Goal: Task Accomplishment & Management: Manage account settings

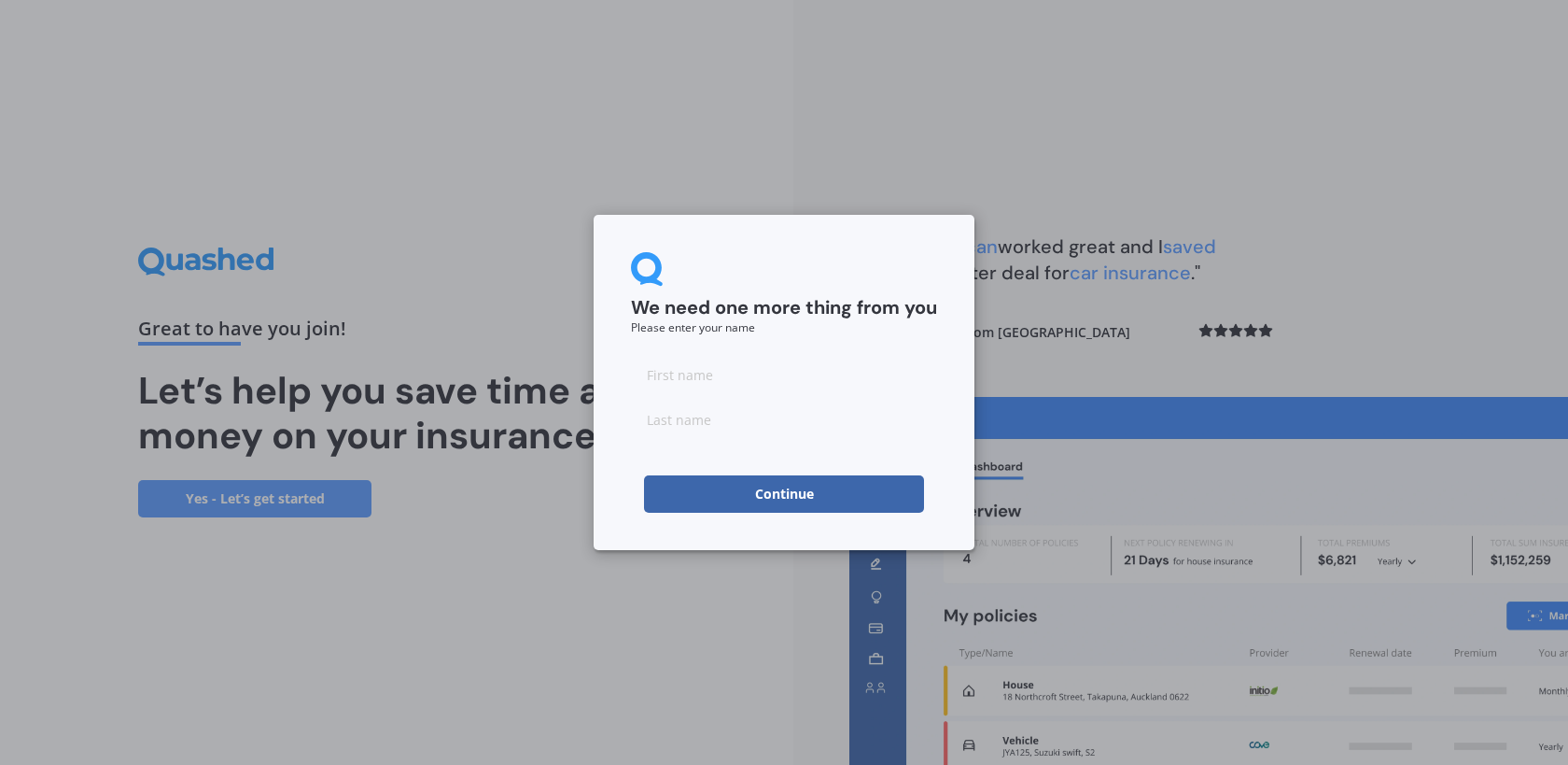
click at [901, 374] on input at bounding box center [784, 374] width 306 height 38
type input "Daniella"
click at [709, 417] on input at bounding box center [784, 420] width 306 height 38
type input "[PERSON_NAME]"
click at [667, 494] on button "Continue" at bounding box center [784, 494] width 280 height 38
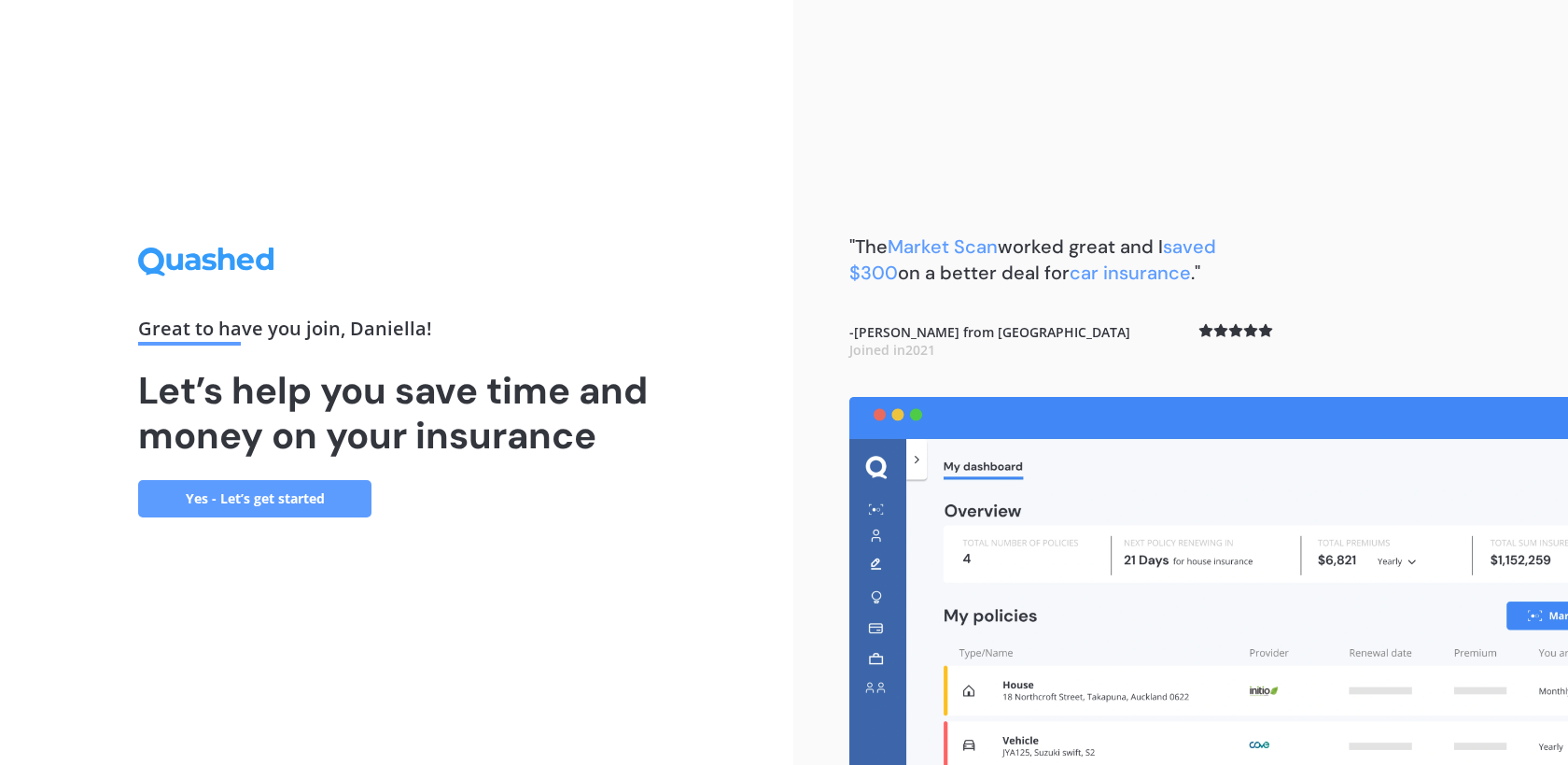
click at [310, 512] on link "Yes - Let’s get started" at bounding box center [254, 499] width 233 height 38
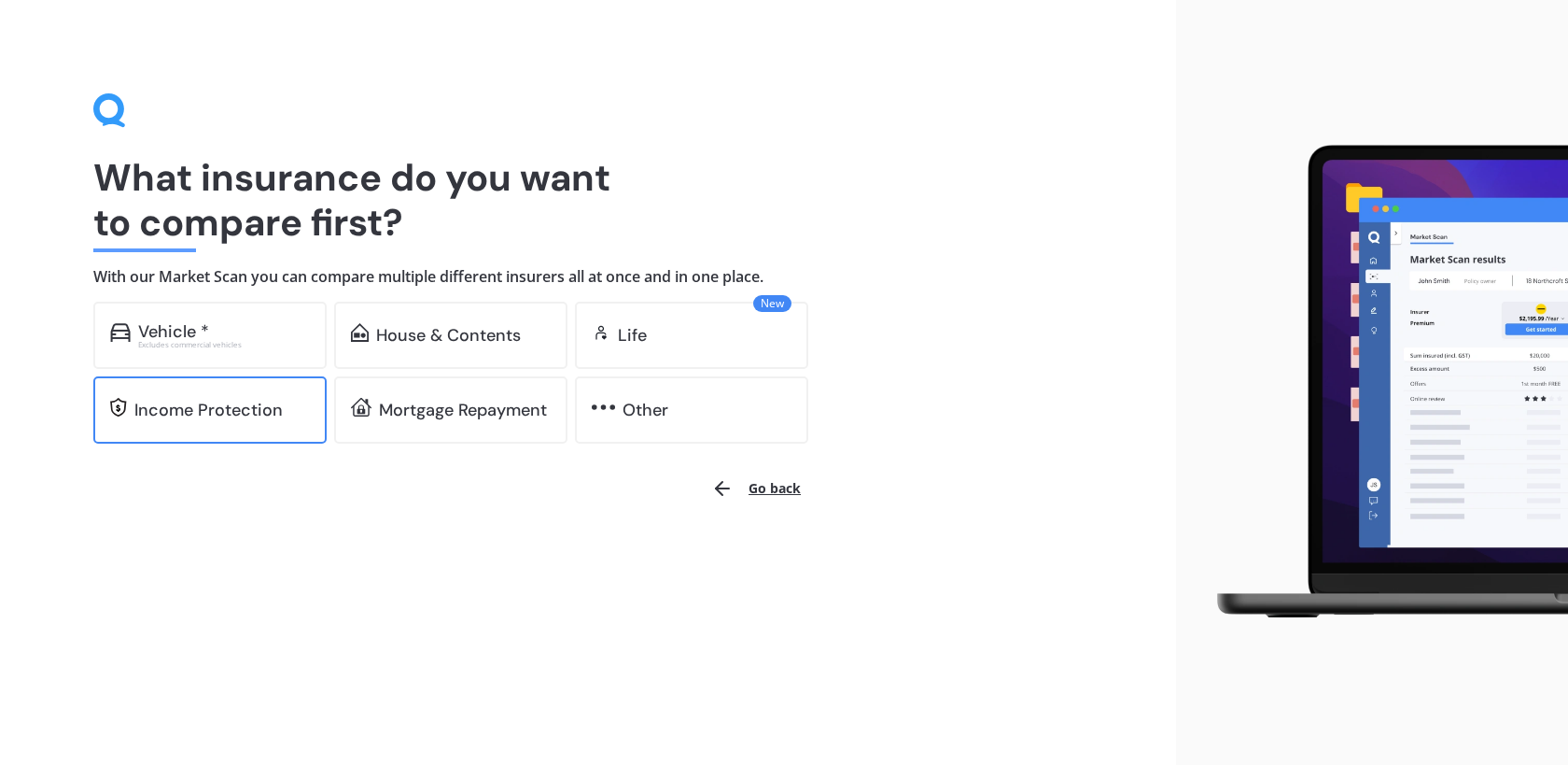
click at [274, 409] on div "Income Protection" at bounding box center [208, 410] width 148 height 19
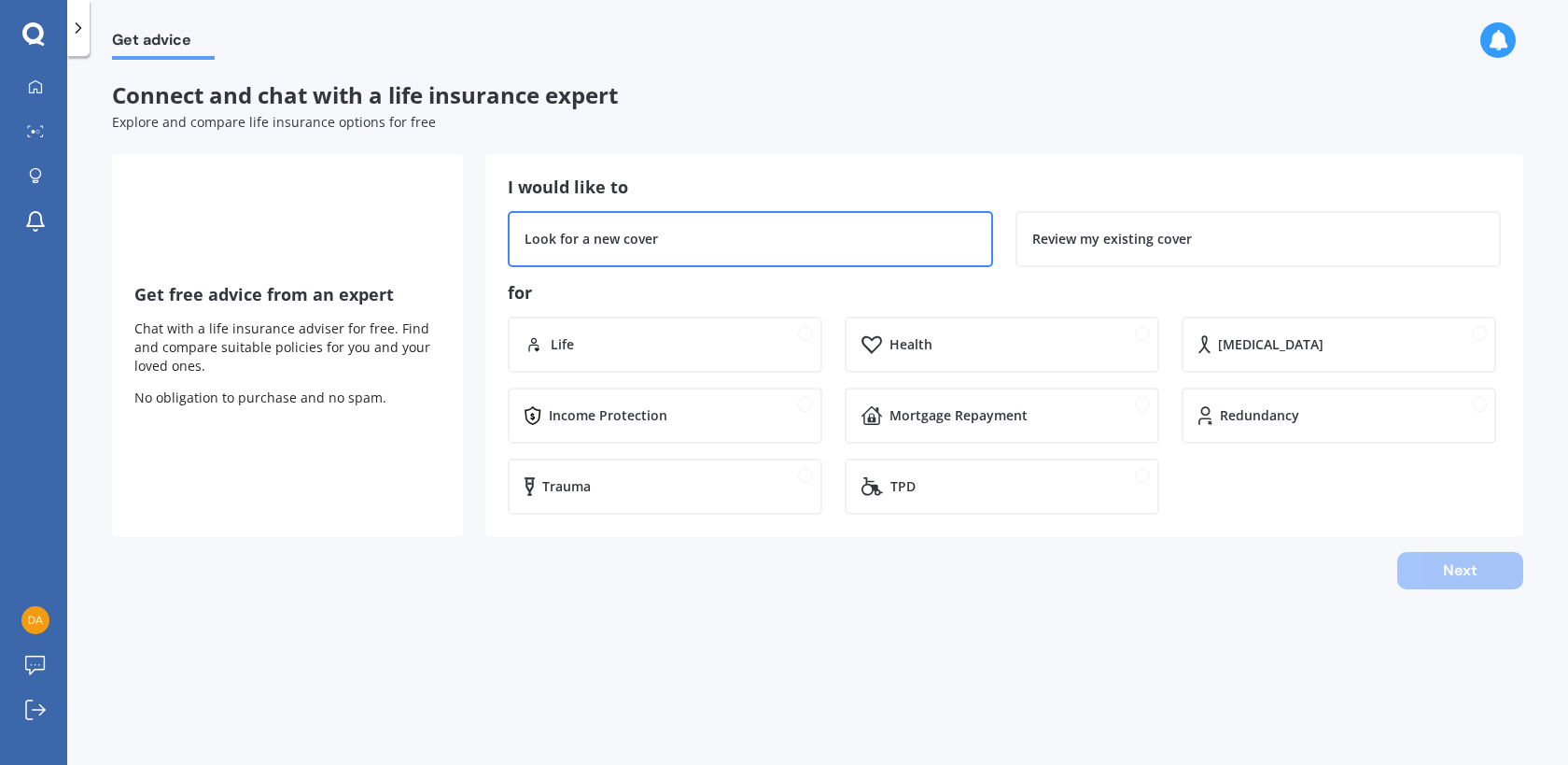
click at [654, 248] on div "Look for a new cover" at bounding box center [750, 239] width 486 height 56
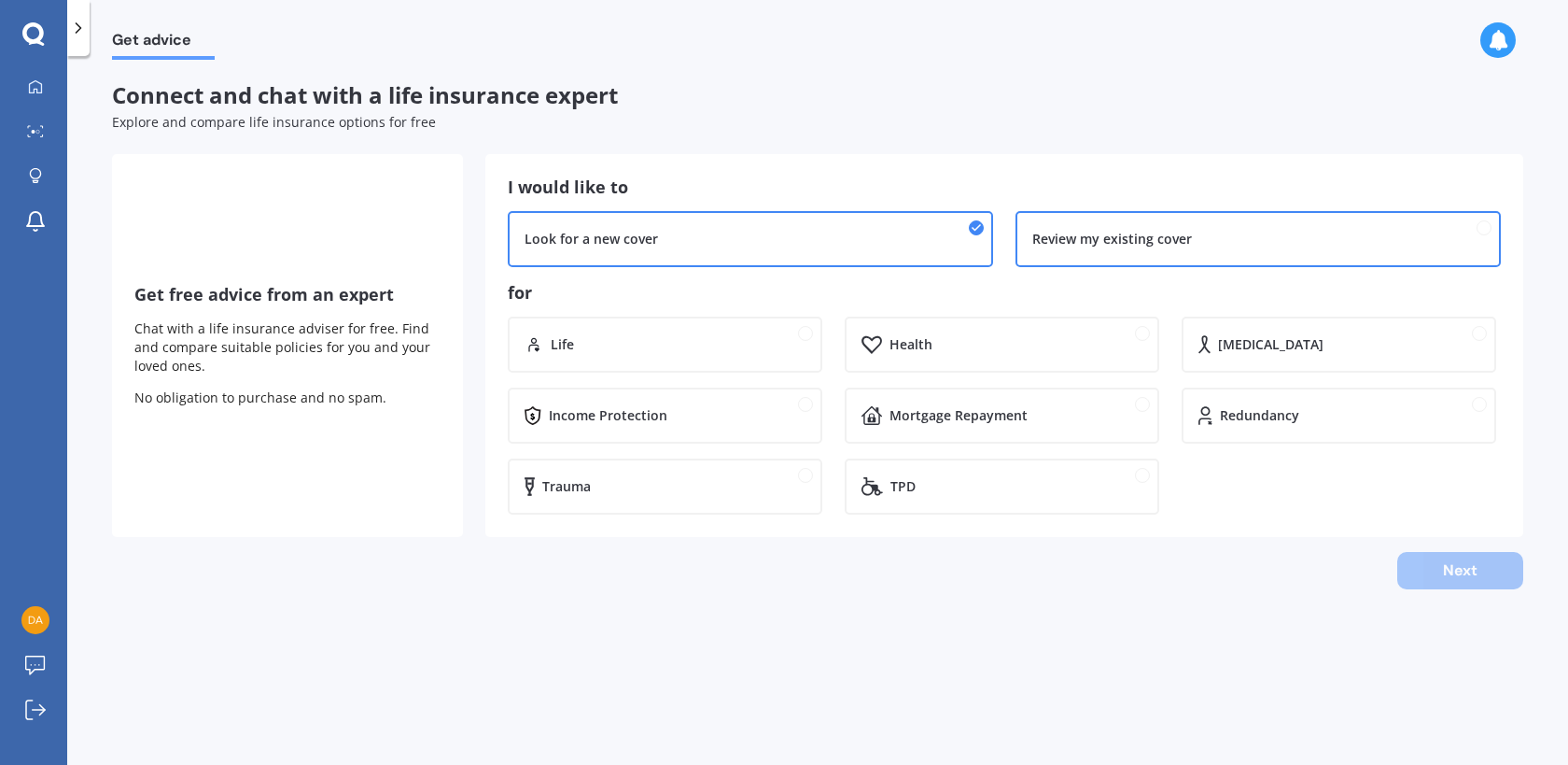
click at [1073, 231] on div "Review my existing cover" at bounding box center [1112, 239] width 159 height 19
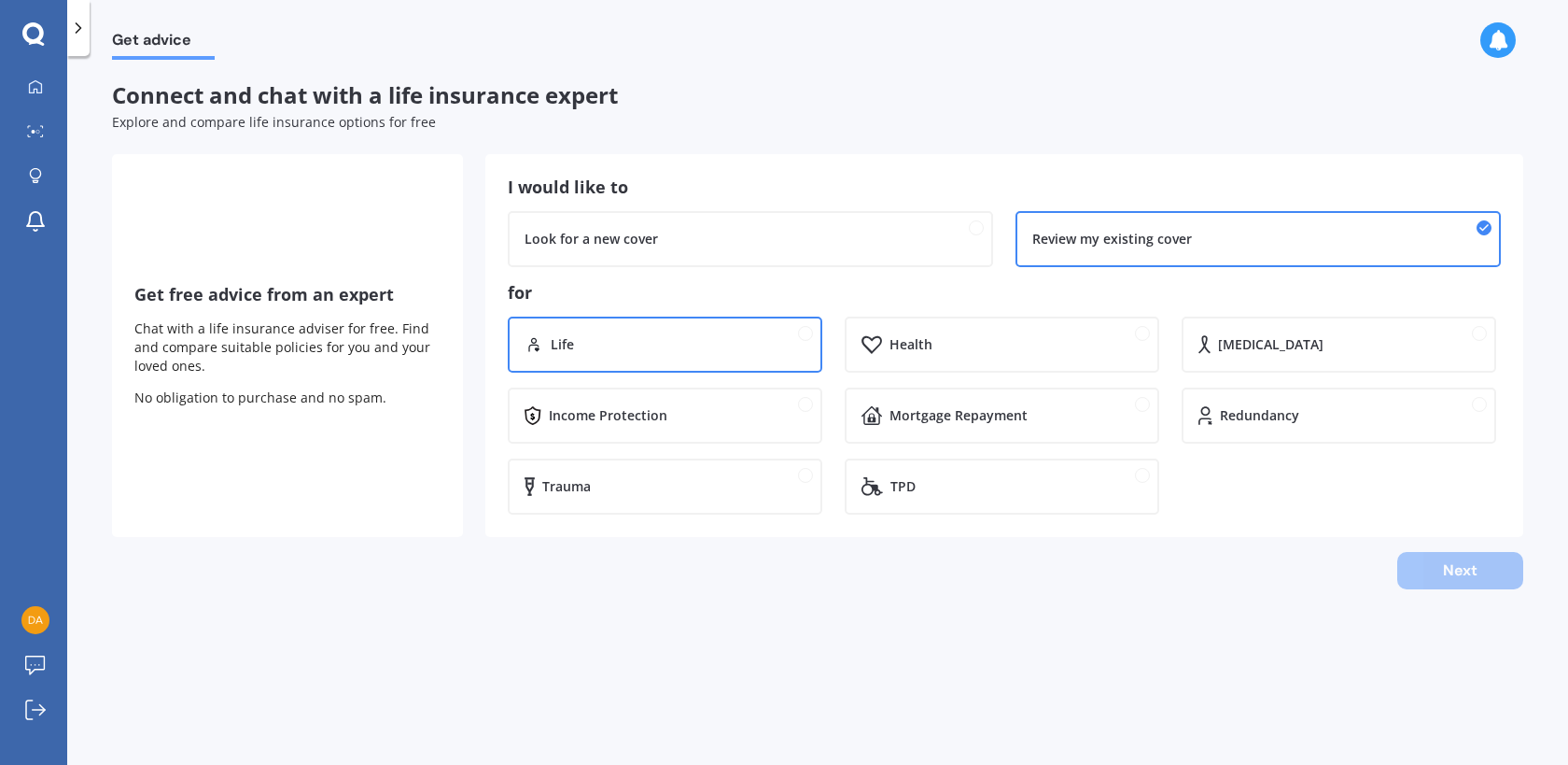
click at [753, 349] on div "Life" at bounding box center [678, 344] width 255 height 19
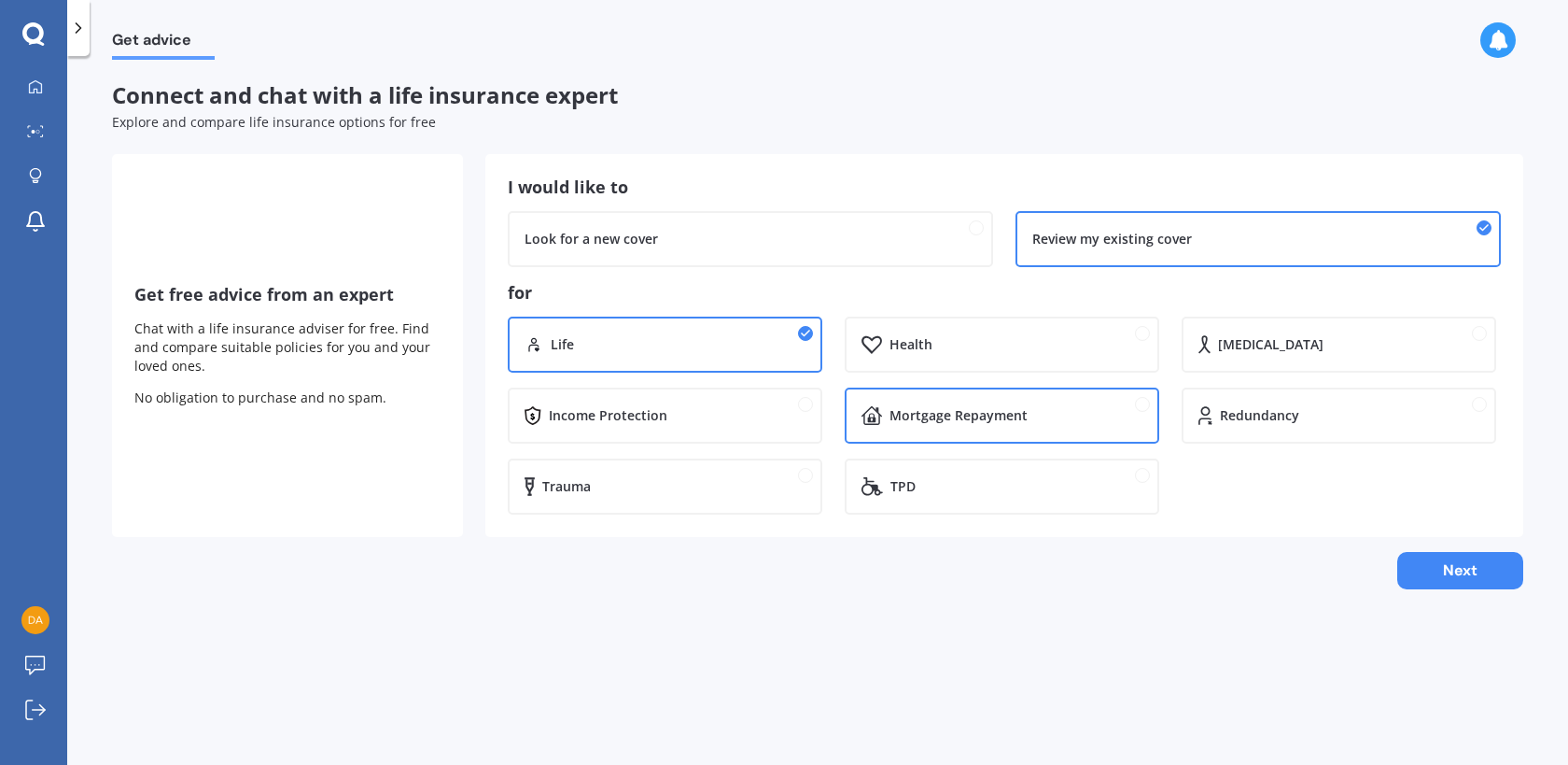
click at [889, 412] on div "Mortgage Repayment" at bounding box center [958, 416] width 138 height 19
click at [756, 412] on div "Income Protection" at bounding box center [677, 416] width 256 height 19
click at [728, 335] on div "Life" at bounding box center [678, 344] width 255 height 19
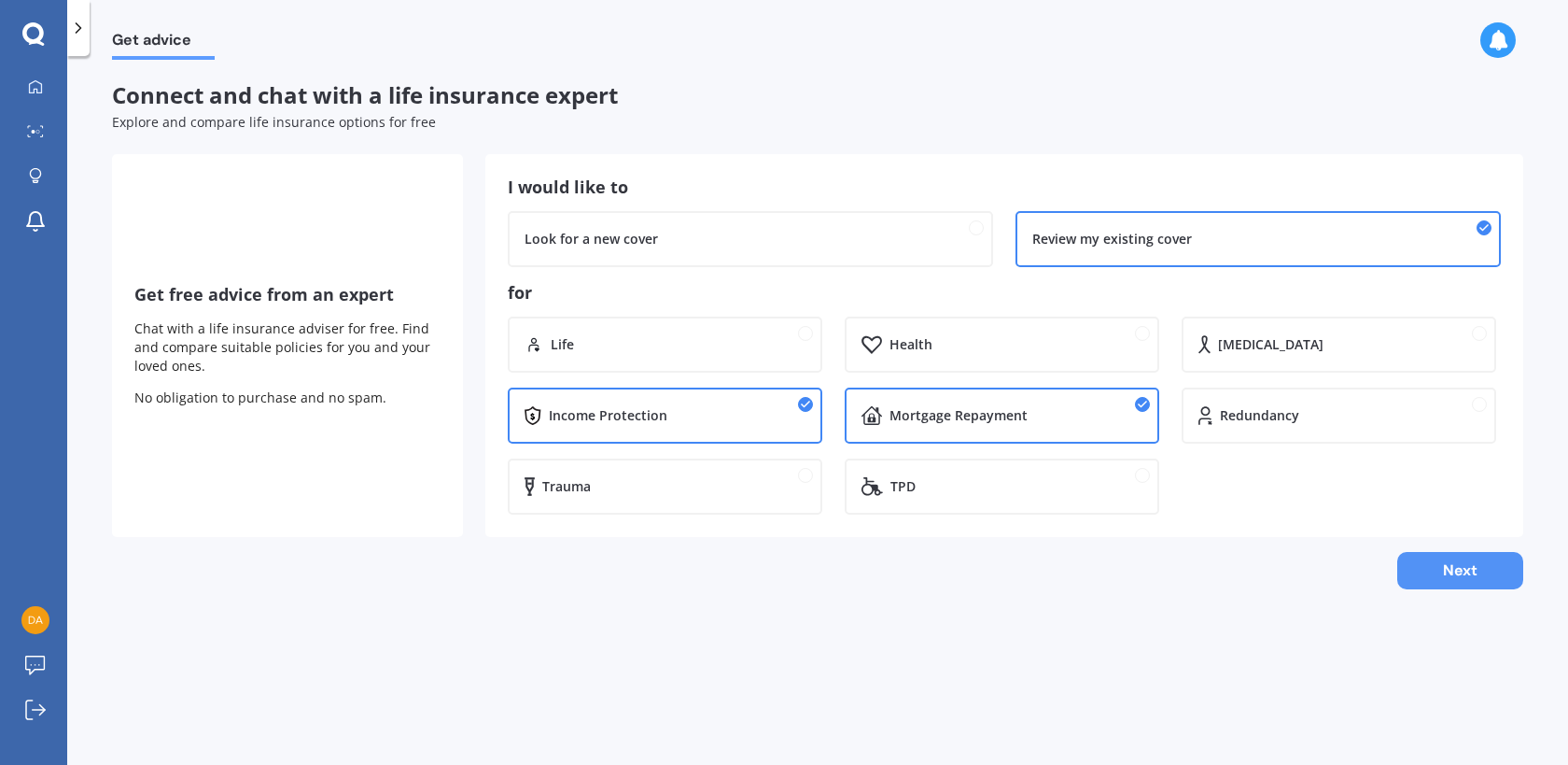
click at [1453, 558] on button "Next" at bounding box center [1461, 571] width 126 height 38
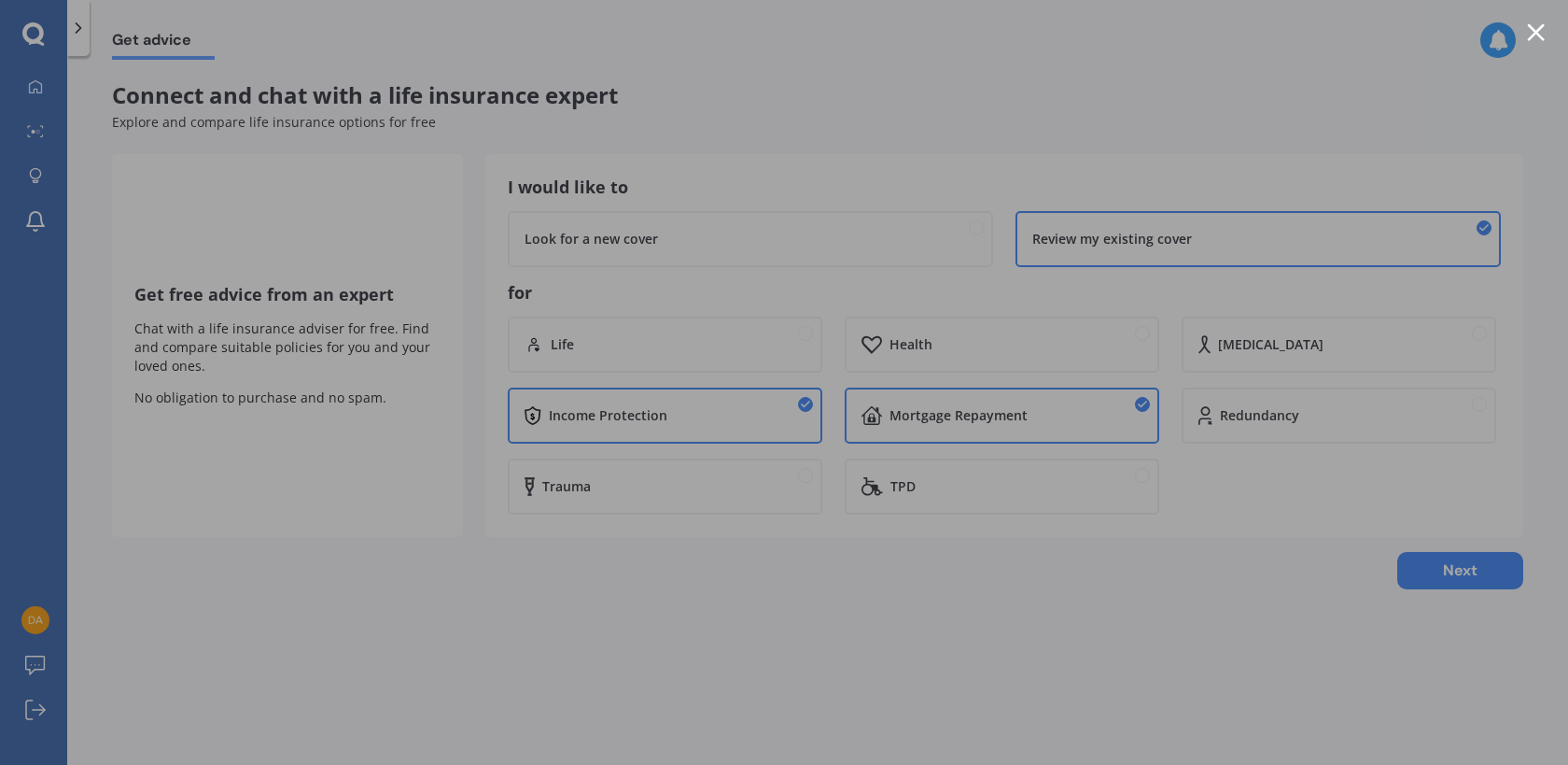
click at [148, 172] on div at bounding box center [784, 382] width 1568 height 765
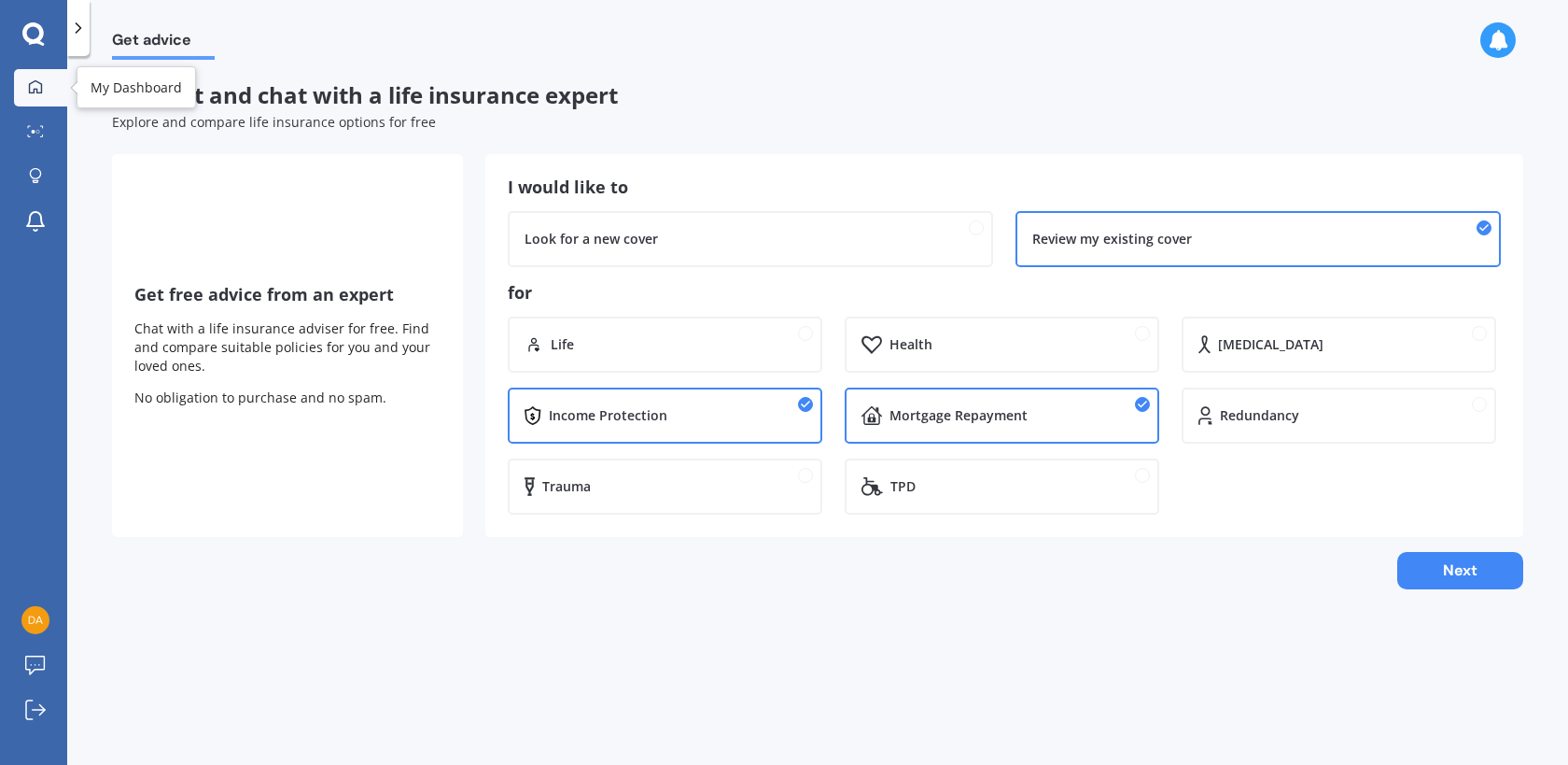
click at [39, 96] on link "My Dashboard" at bounding box center [41, 88] width 53 height 38
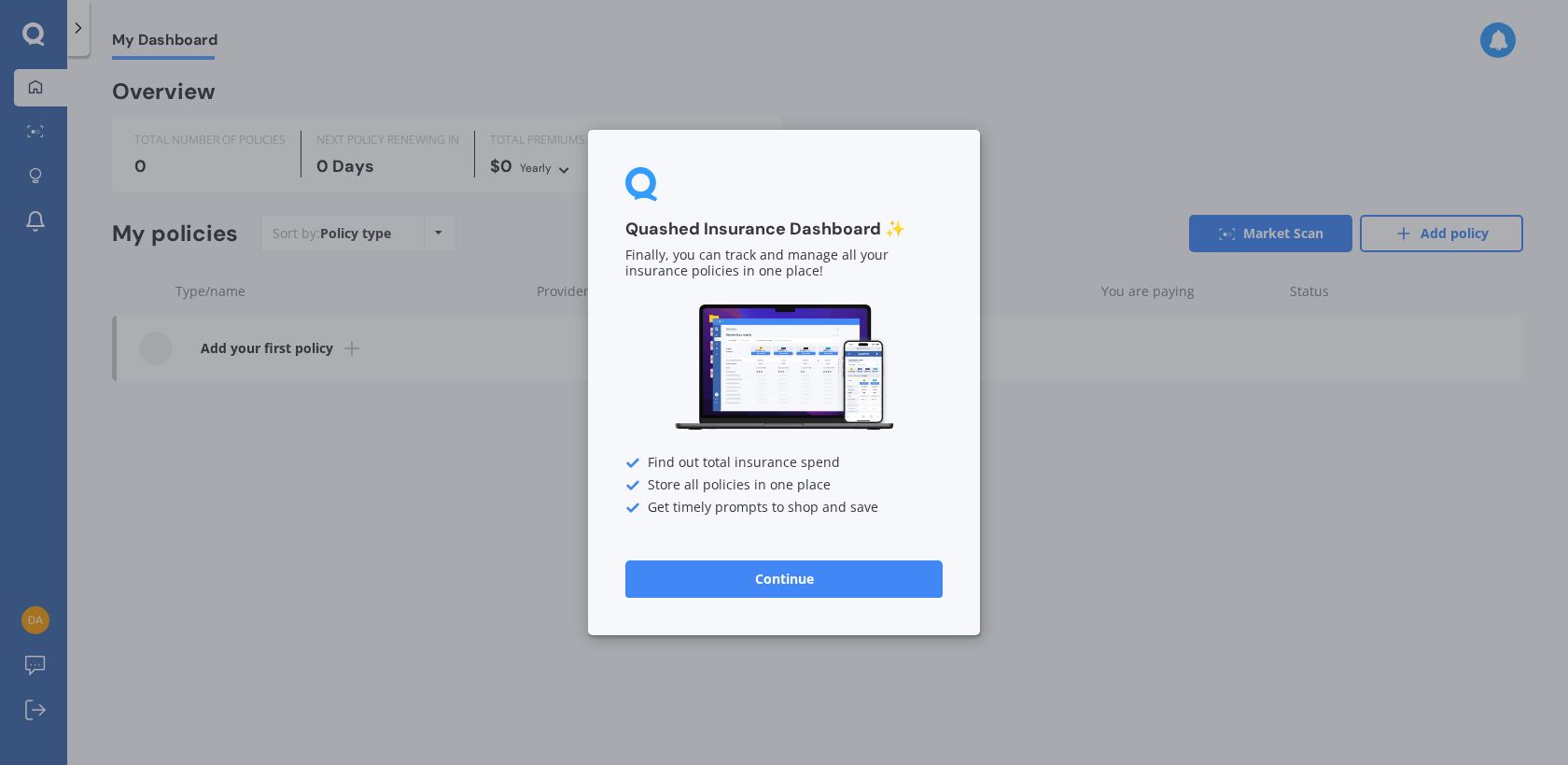
click at [645, 576] on button "Continue" at bounding box center [784, 579] width 318 height 38
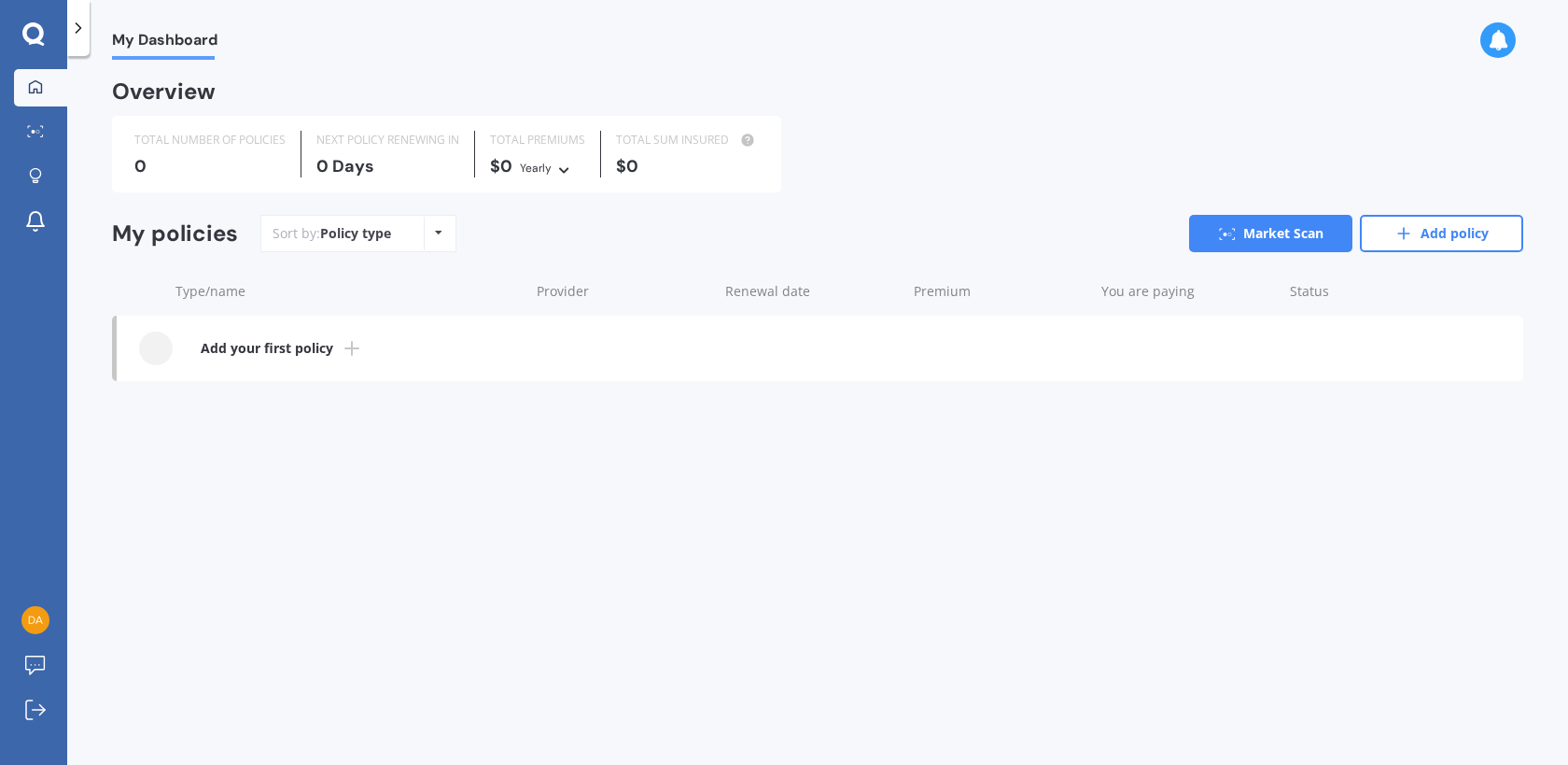
click at [268, 355] on b "Add your first policy" at bounding box center [267, 348] width 133 height 19
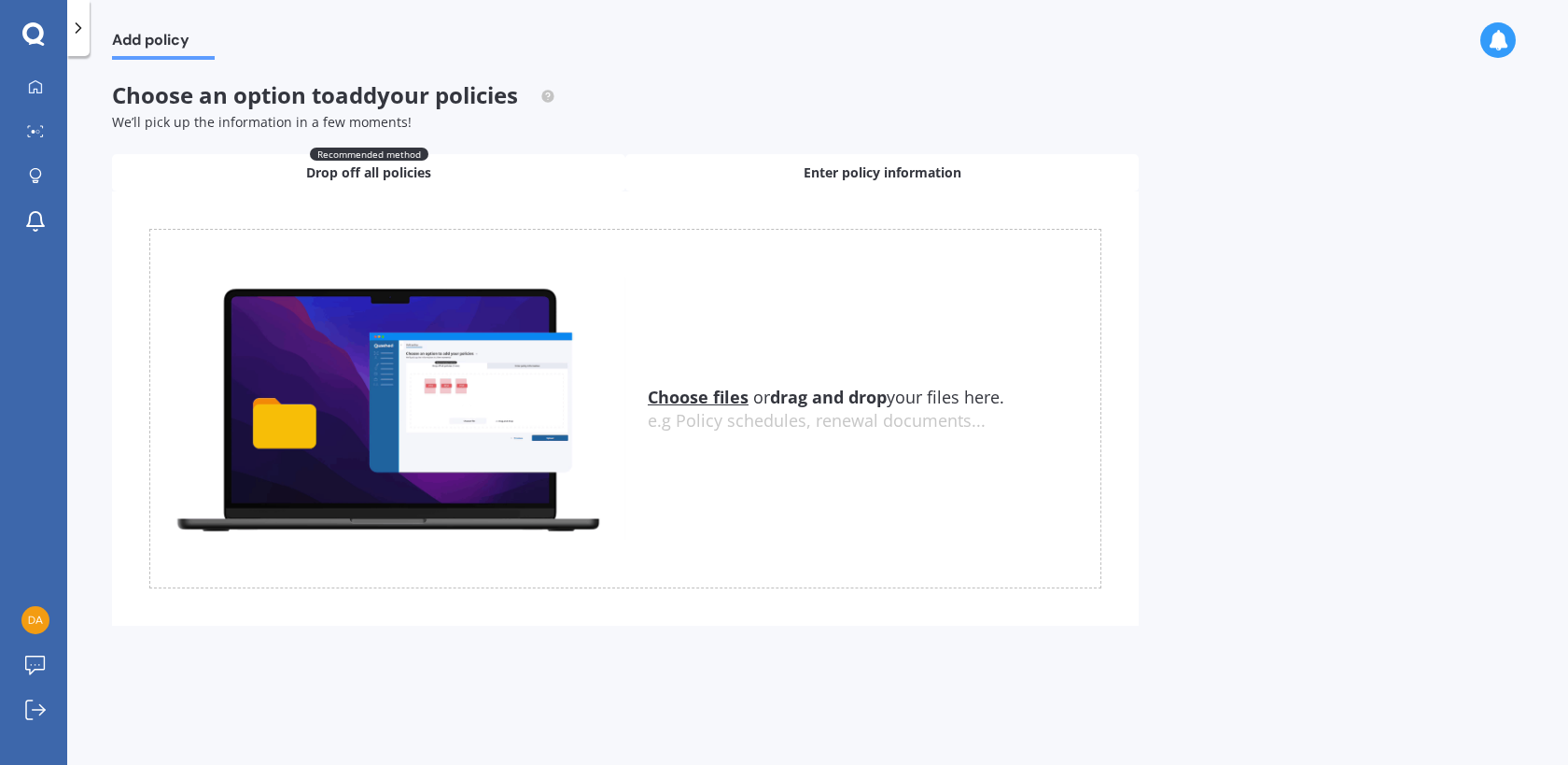
click at [864, 179] on span "Enter policy information" at bounding box center [882, 173] width 157 height 19
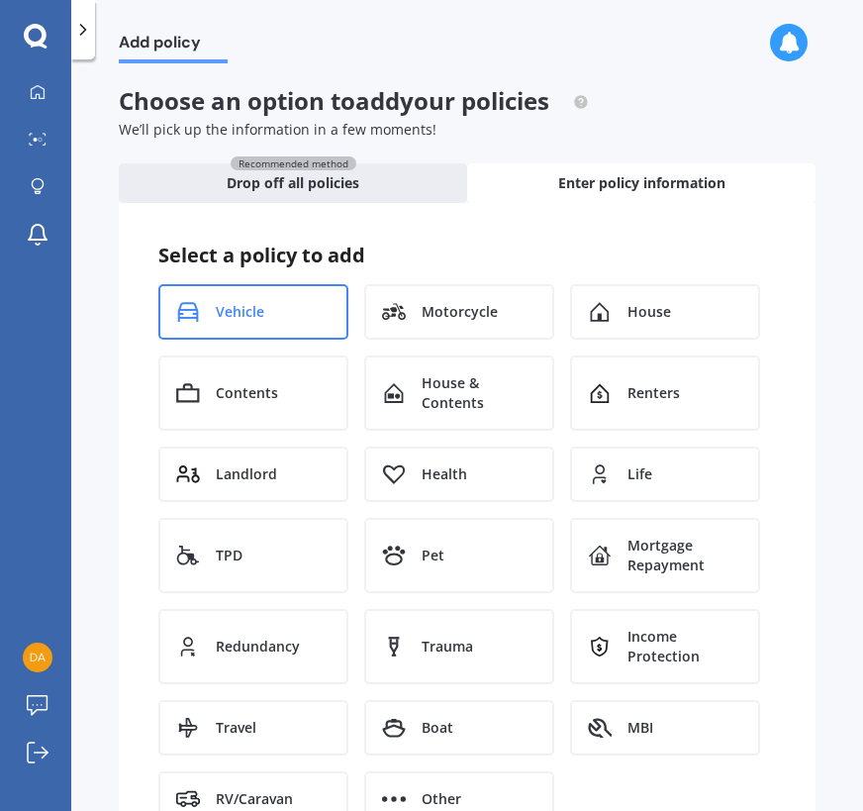
click at [171, 308] on div "Vehicle" at bounding box center [253, 311] width 190 height 55
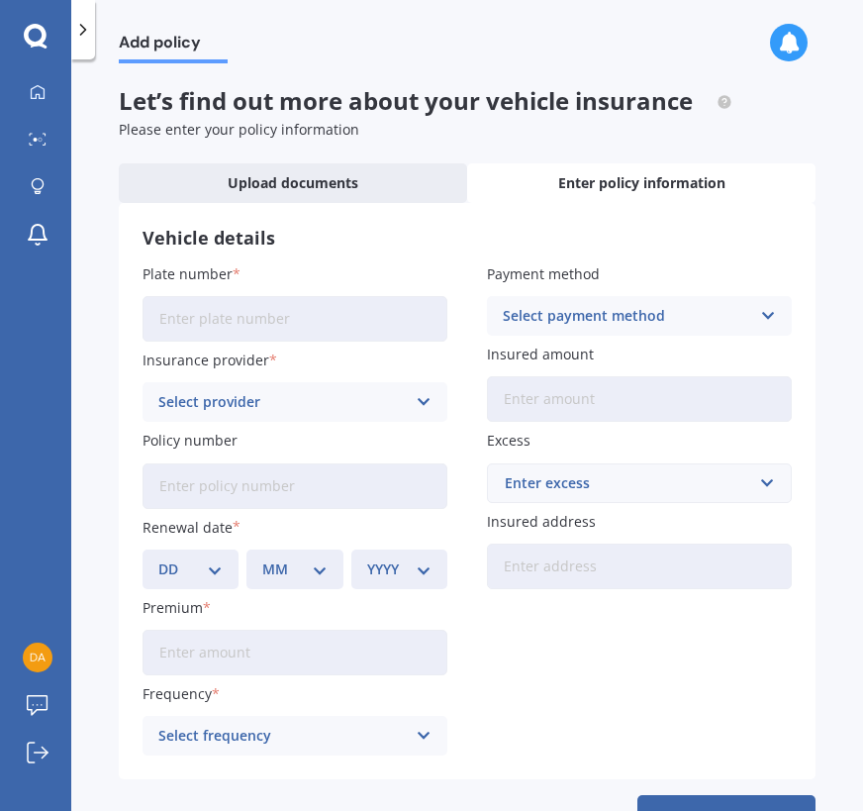
click at [181, 314] on input "Plate number" at bounding box center [295, 319] width 305 height 46
type input "N"
type input "NJZ803"
click at [225, 384] on div "Select provider AA AMI AMP ANZ ASB Aioi Nissay Dowa Ando Assurant Autosure BNZ …" at bounding box center [295, 402] width 305 height 40
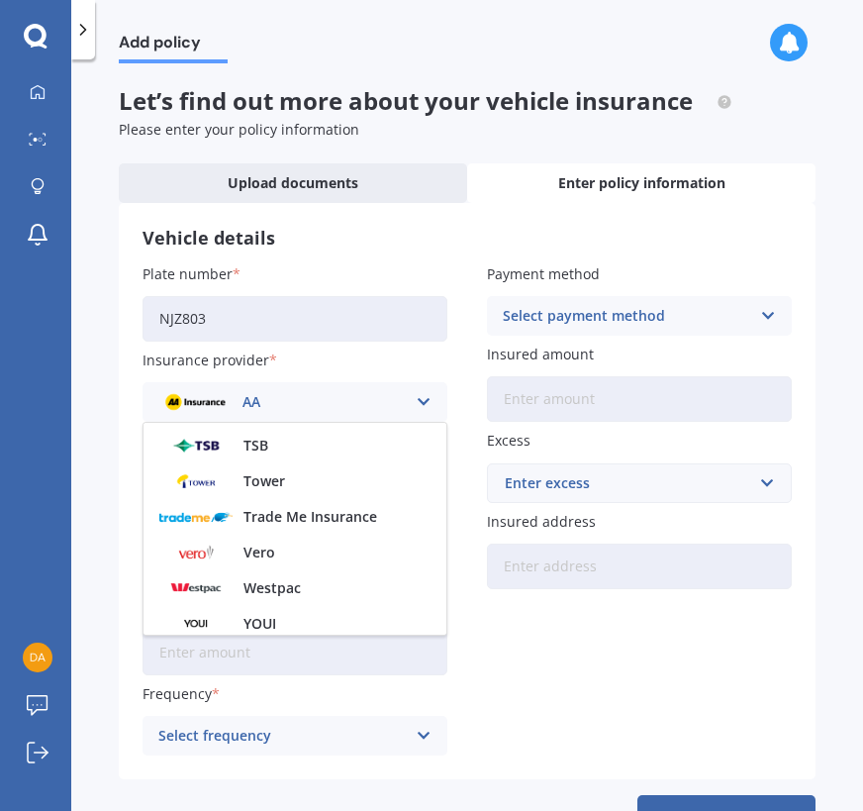
scroll to position [928, 0]
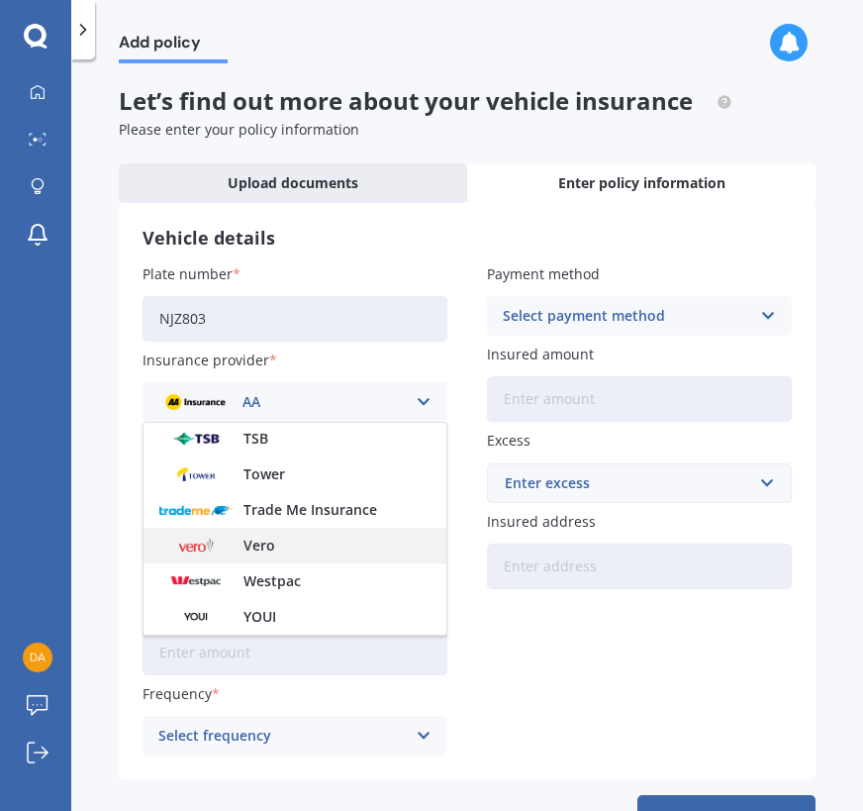
click at [282, 543] on div "Vero" at bounding box center [295, 546] width 303 height 36
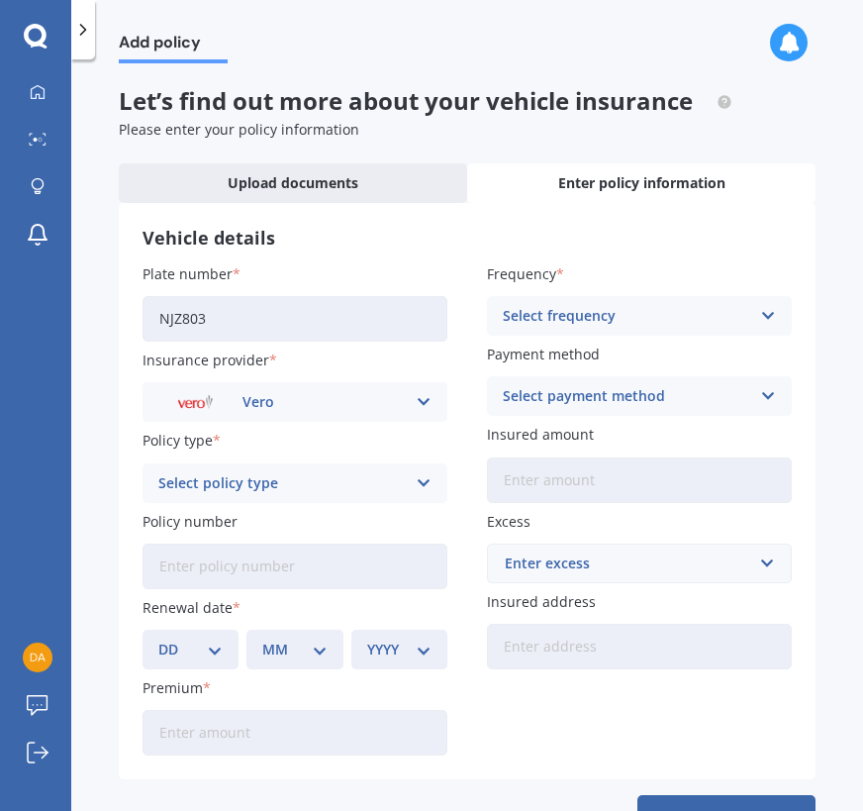
click at [288, 486] on div "Select policy type" at bounding box center [281, 483] width 247 height 22
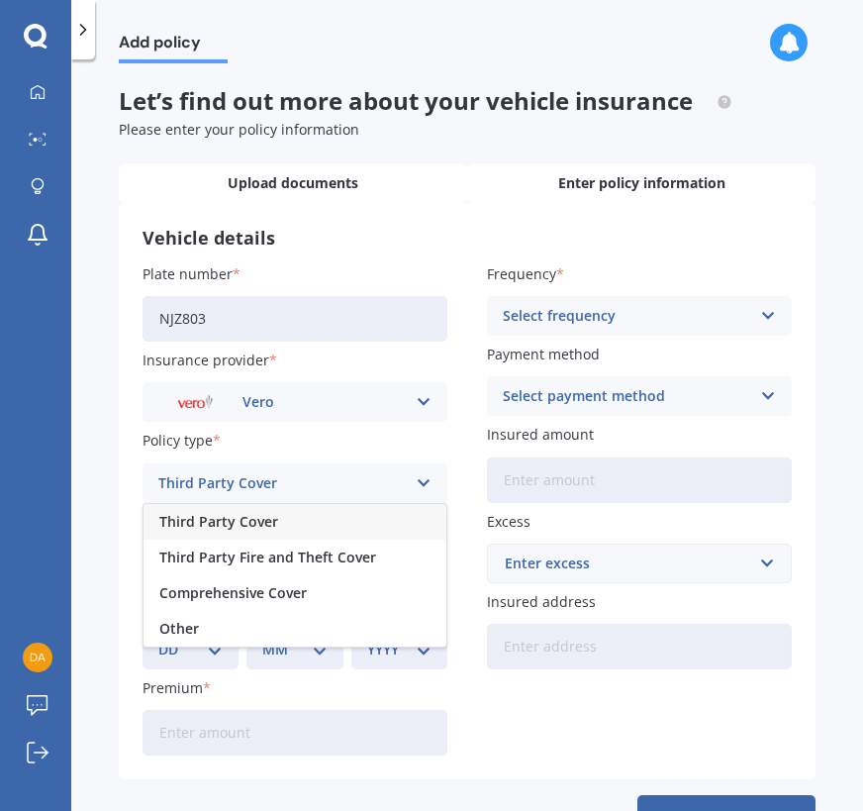
click at [331, 195] on div "Upload documents" at bounding box center [293, 183] width 348 height 40
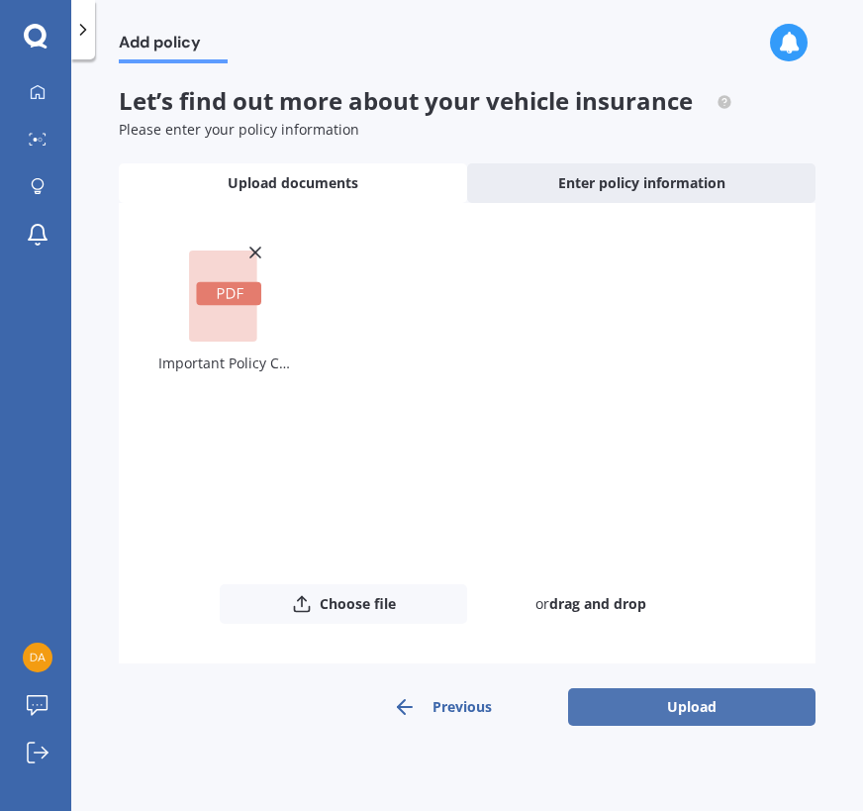
click at [583, 702] on button "Upload" at bounding box center [691, 707] width 247 height 38
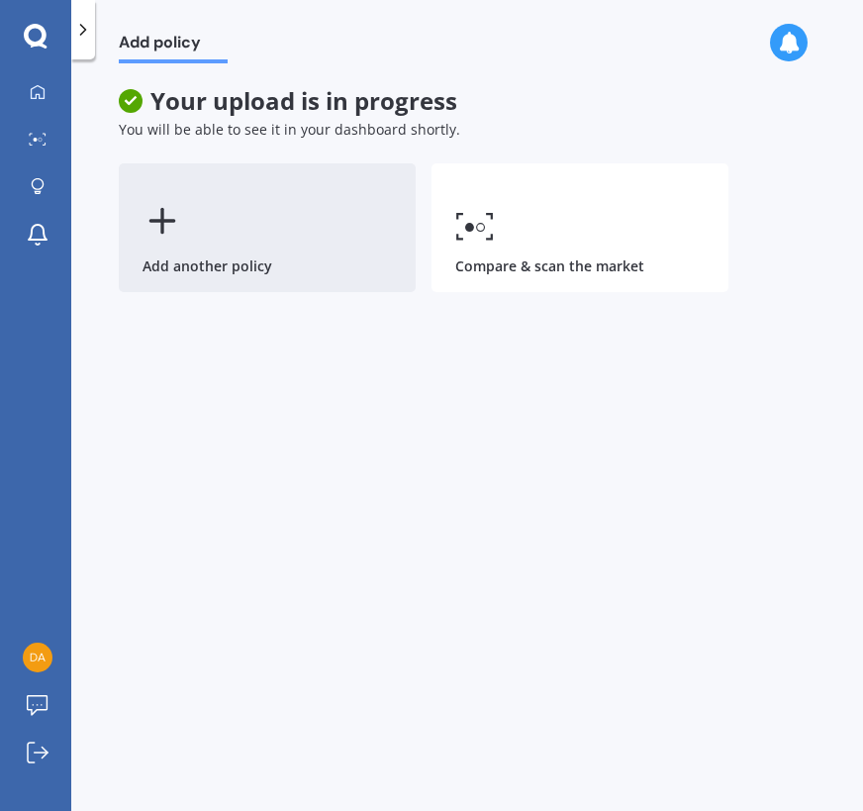
click at [256, 244] on div "Add another policy" at bounding box center [267, 227] width 297 height 129
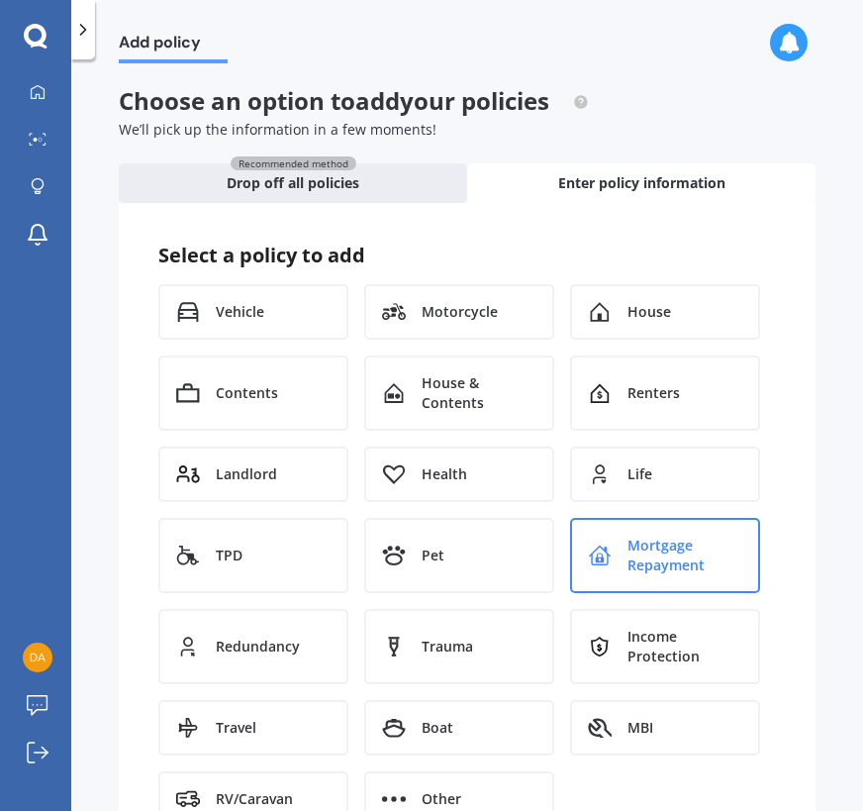
click at [629, 558] on span "Mortgage Repayment" at bounding box center [684, 555] width 115 height 40
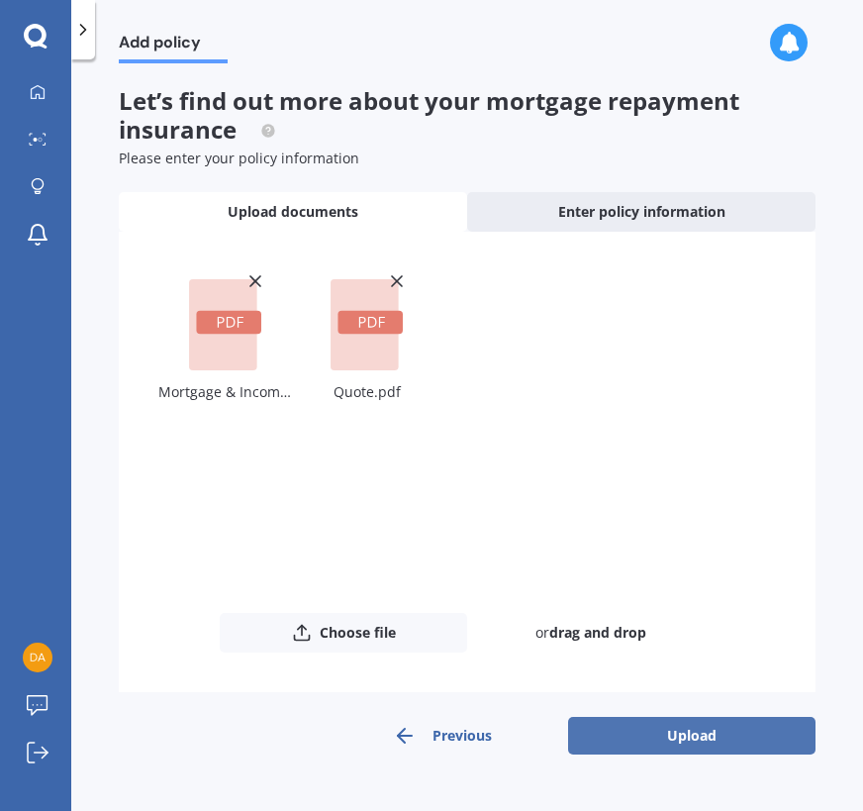
click at [701, 738] on button "Upload" at bounding box center [691, 736] width 247 height 38
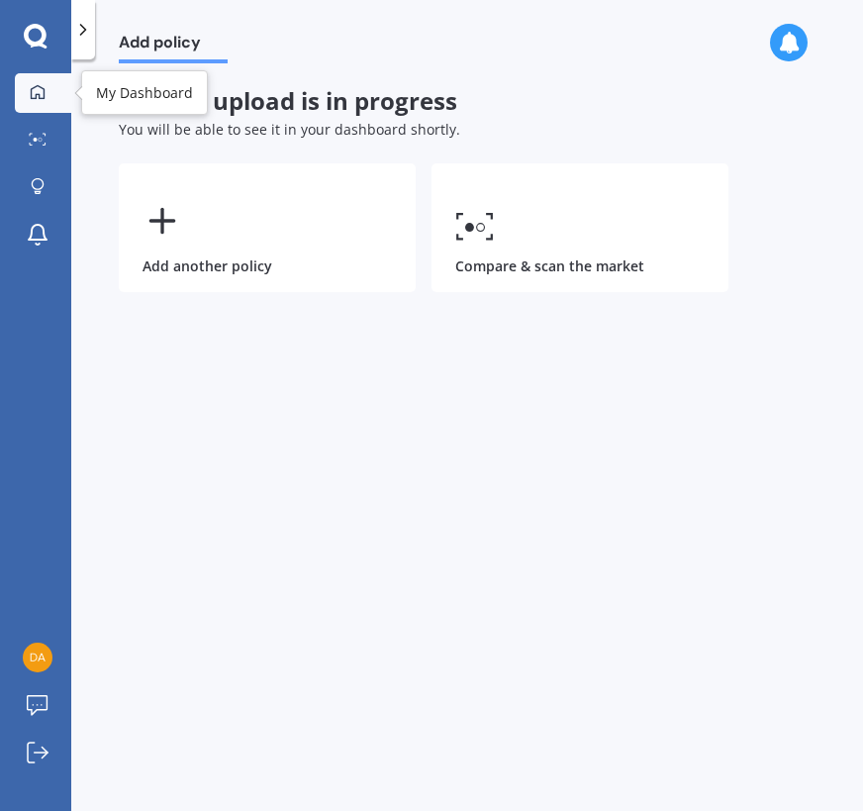
click at [33, 98] on icon at bounding box center [38, 92] width 16 height 16
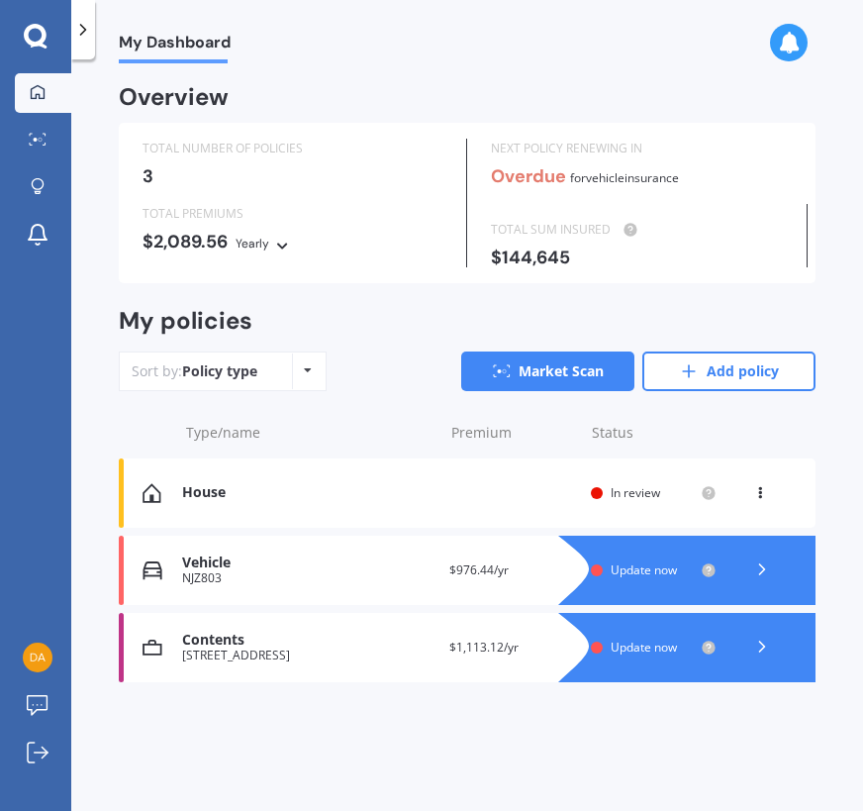
click at [339, 656] on div "[STREET_ADDRESS]" at bounding box center [307, 655] width 251 height 14
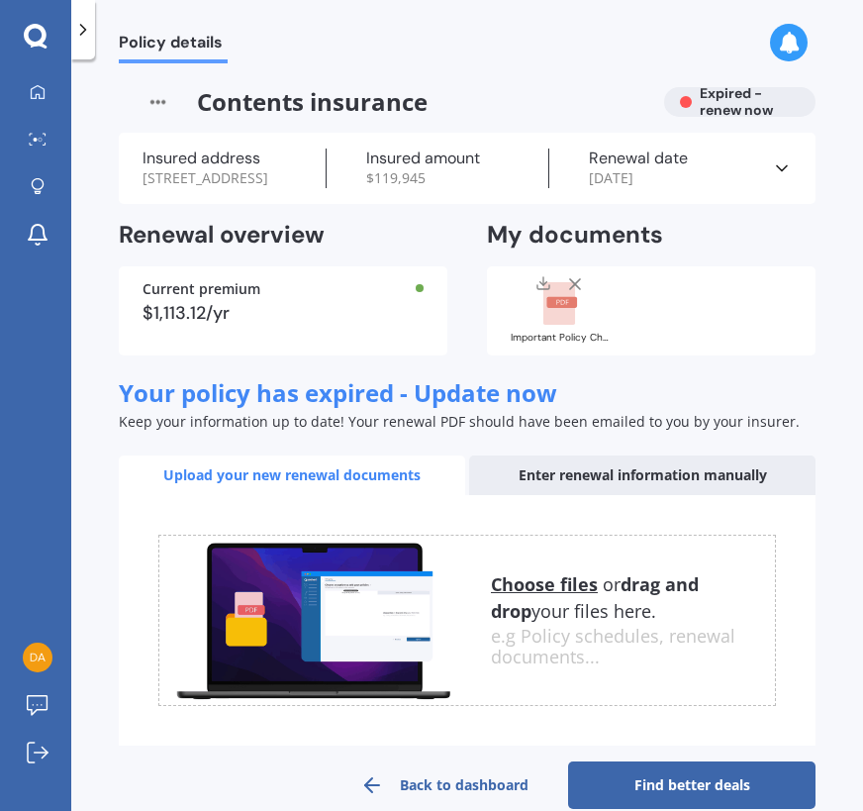
click at [574, 289] on line at bounding box center [575, 284] width 10 height 10
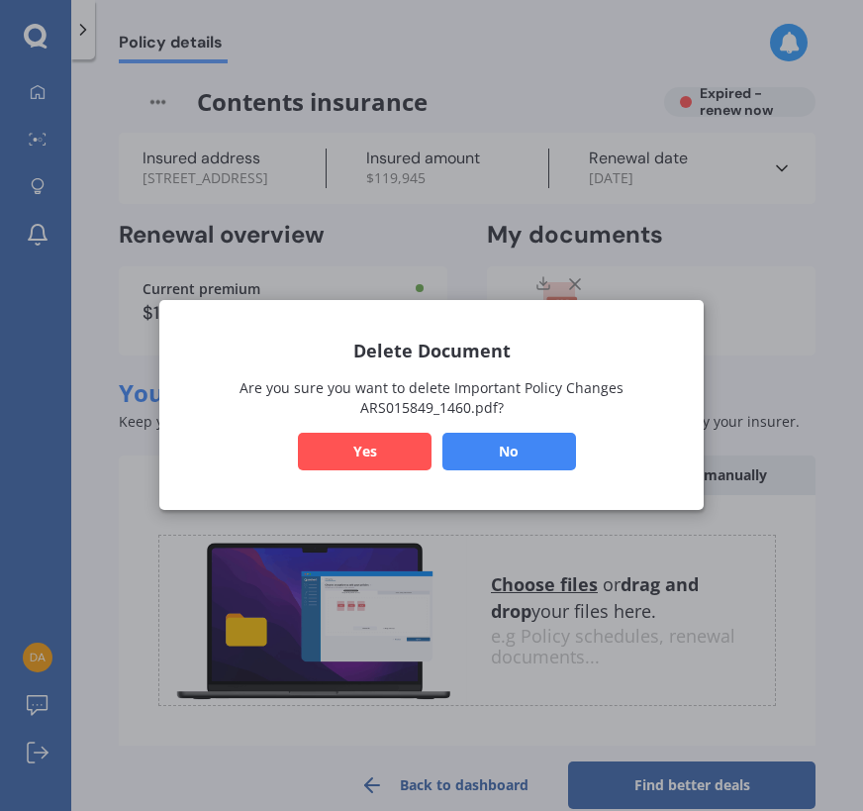
click at [364, 455] on button "Yes" at bounding box center [365, 452] width 134 height 38
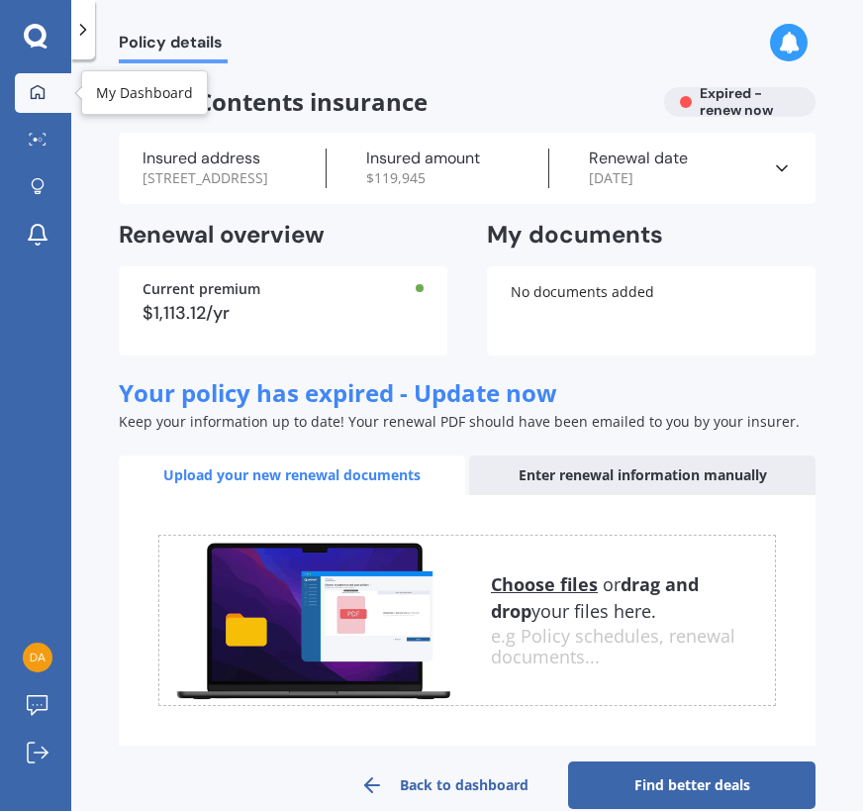
click at [53, 80] on link "My Dashboard" at bounding box center [43, 93] width 56 height 40
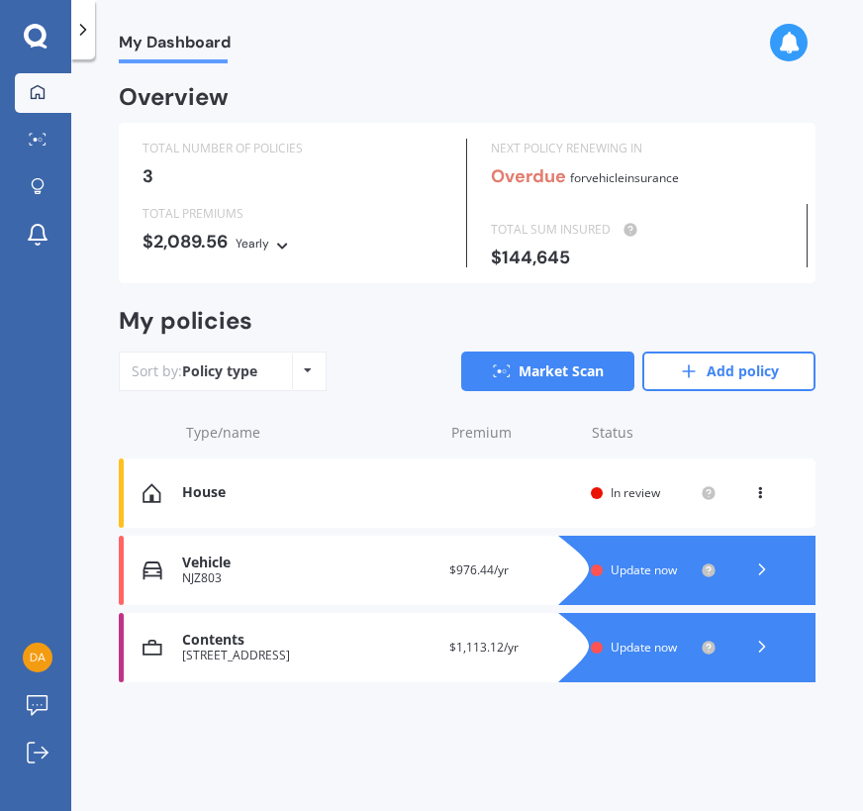
click at [39, 48] on icon at bounding box center [36, 37] width 24 height 26
click at [703, 365] on link "Add policy" at bounding box center [728, 371] width 173 height 40
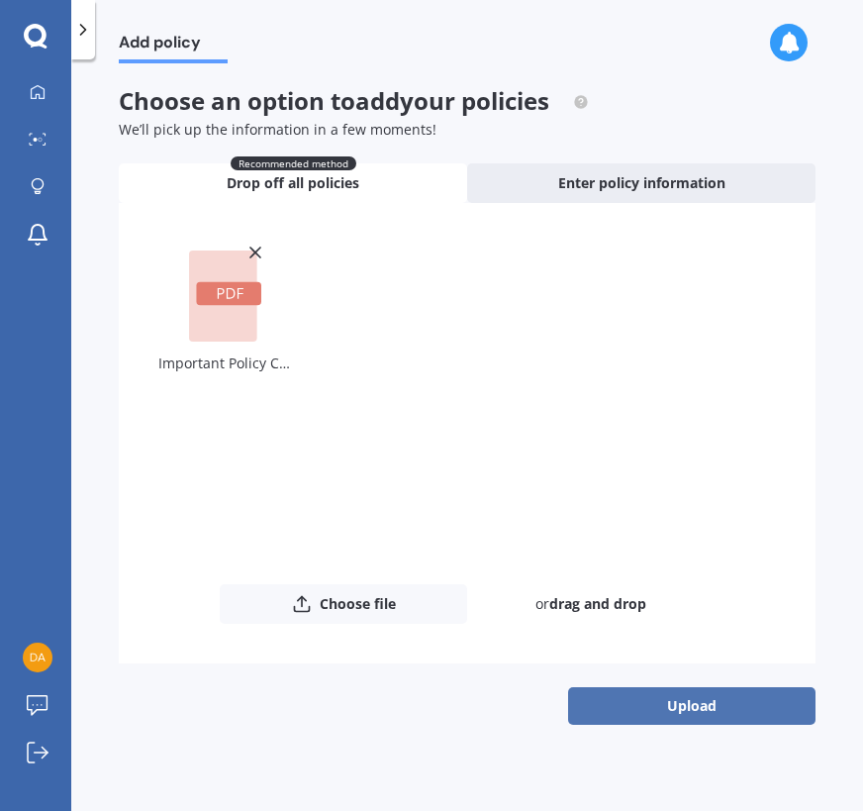
click at [627, 704] on button "Upload" at bounding box center [691, 706] width 247 height 38
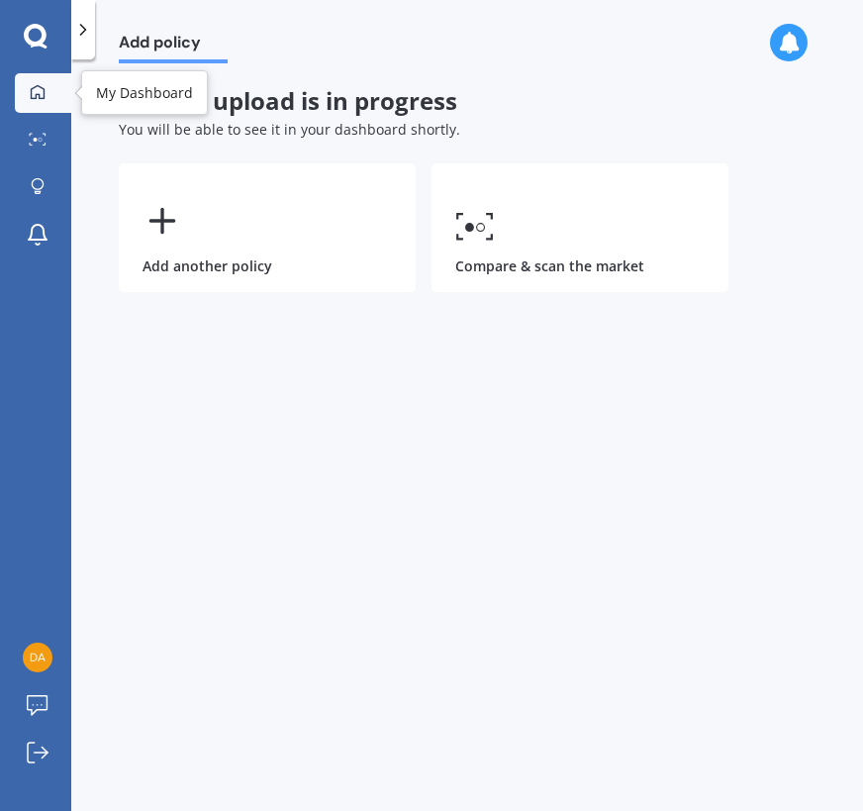
click at [28, 98] on div at bounding box center [38, 93] width 30 height 18
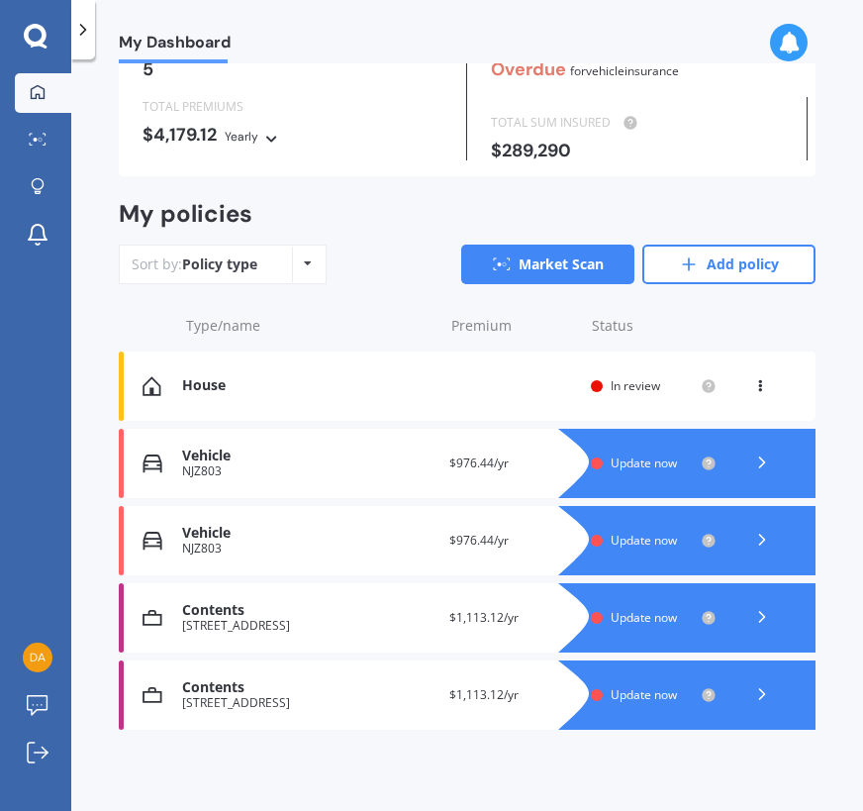
scroll to position [108, 0]
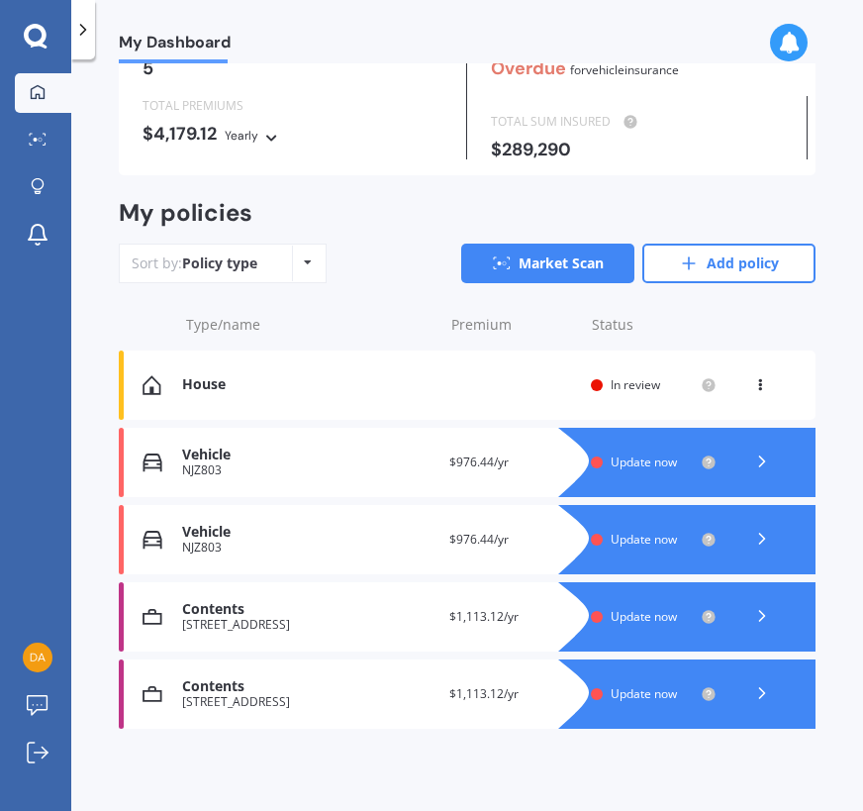
click at [575, 384] on div "House Provider Renewal date Premium You are paying Status In review View option…" at bounding box center [467, 384] width 697 height 69
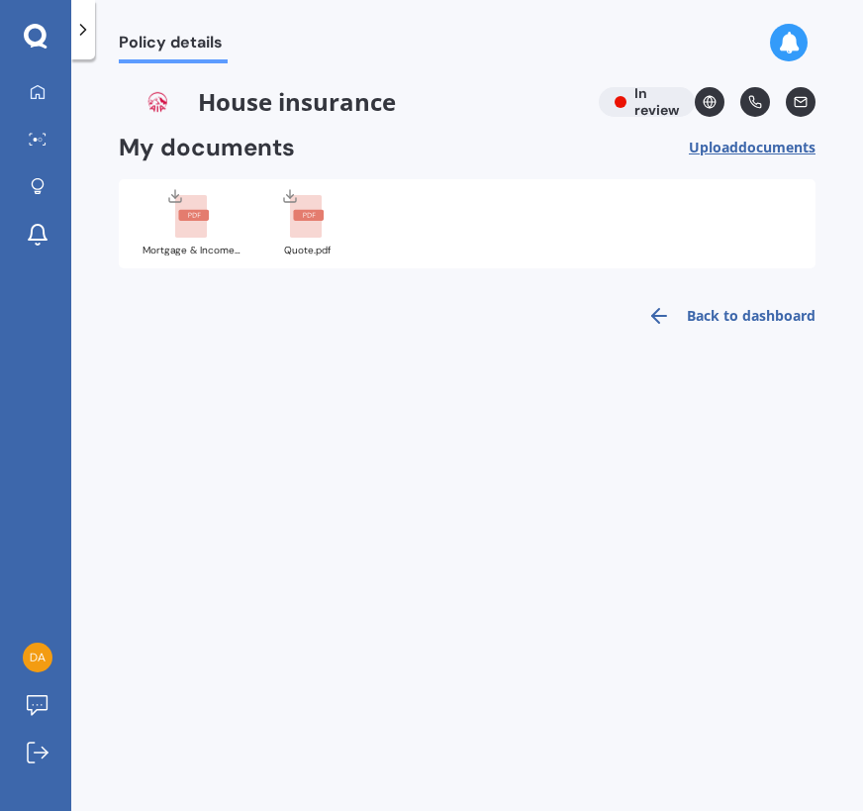
click at [83, 38] on icon at bounding box center [83, 30] width 20 height 20
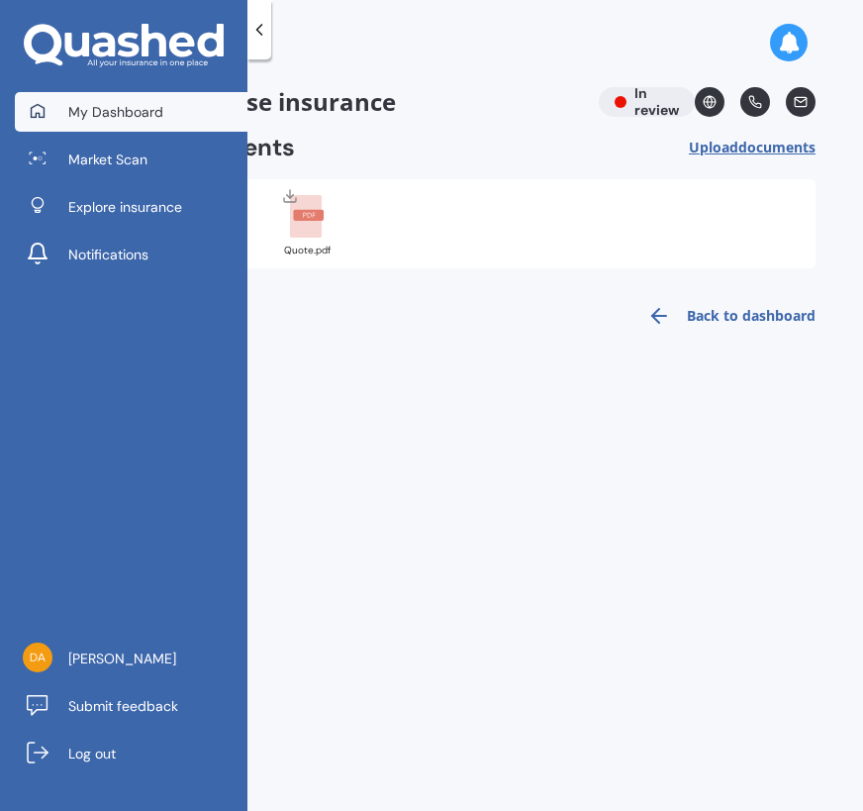
click at [129, 110] on span "My Dashboard" at bounding box center [115, 112] width 95 height 20
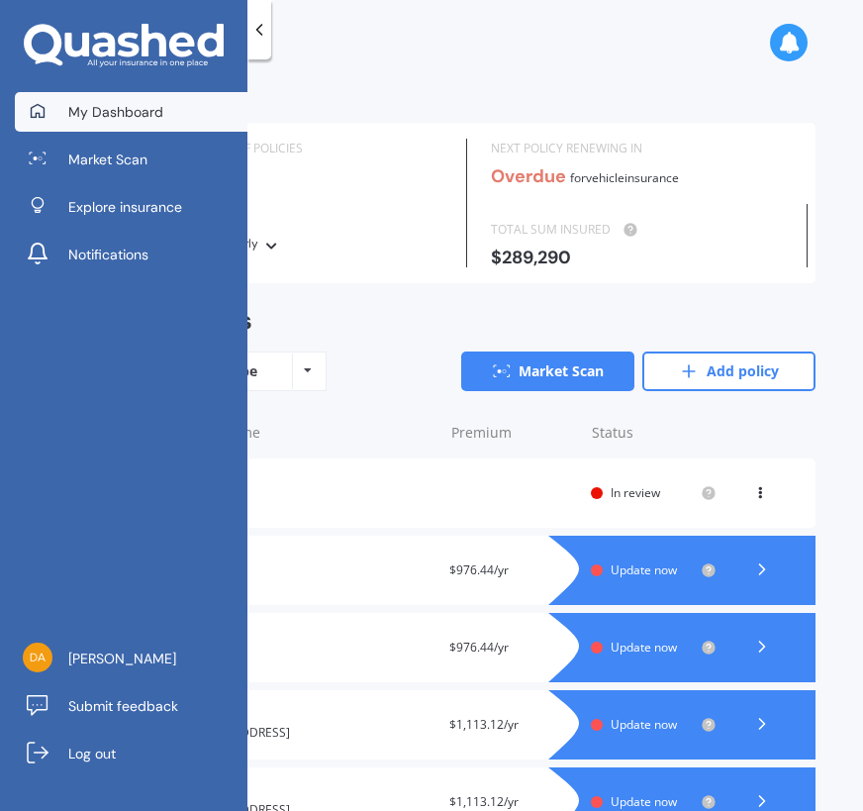
click at [392, 373] on div "Sort by: Policy type Policy type Alphabetical Date added Renewing next Market S…" at bounding box center [467, 371] width 697 height 40
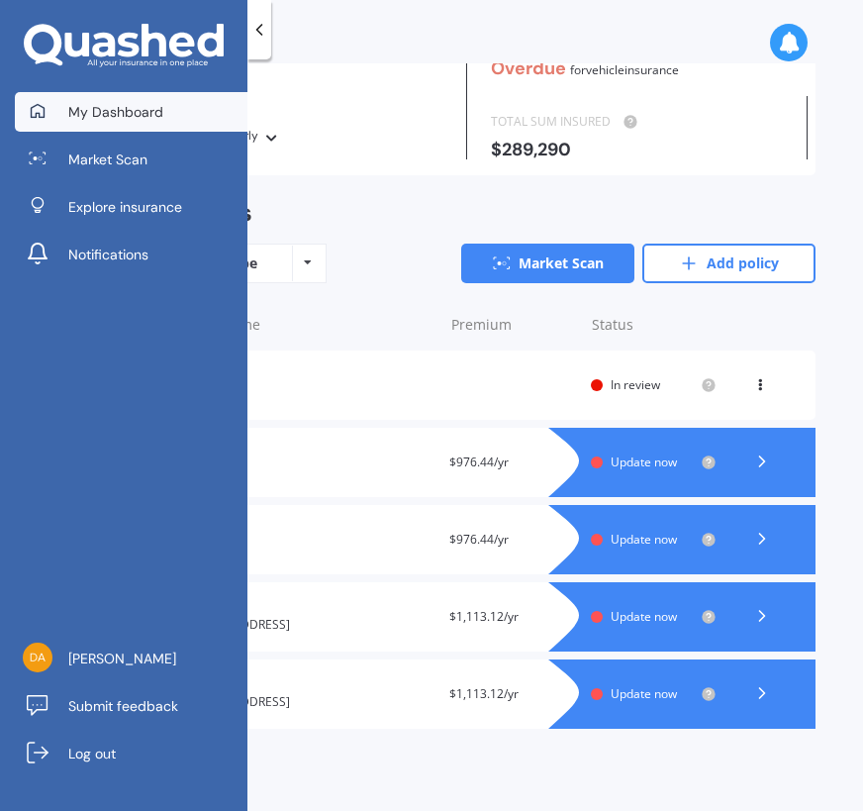
click at [431, 325] on div "Type/name Provider Renewal date Premium You are paying Status" at bounding box center [467, 324] width 697 height 51
click at [820, 363] on div "My Dashboard Overview TOTAL NUMBER OF POLICIES 5 NEXT POLICY RENEWING IN Overdu…" at bounding box center [467, 438] width 792 height 751
click at [646, 805] on div "My Dashboard Overview TOTAL NUMBER OF POLICIES 5 NEXT POLICY RENEWING IN Overdu…" at bounding box center [467, 438] width 792 height 751
click at [645, 753] on div "Overview TOTAL NUMBER OF POLICIES 5 NEXT POLICY RENEWING IN Overdue for Vehicle…" at bounding box center [467, 377] width 697 height 797
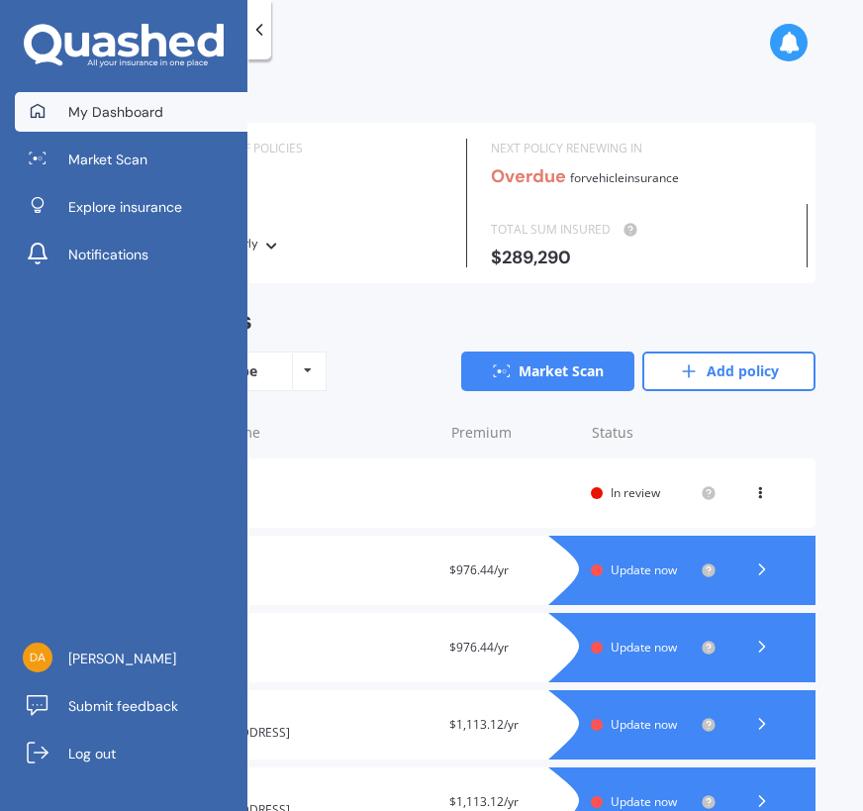
click at [105, 105] on span "My Dashboard" at bounding box center [115, 112] width 95 height 20
click at [269, 11] on div at bounding box center [259, 29] width 24 height 59
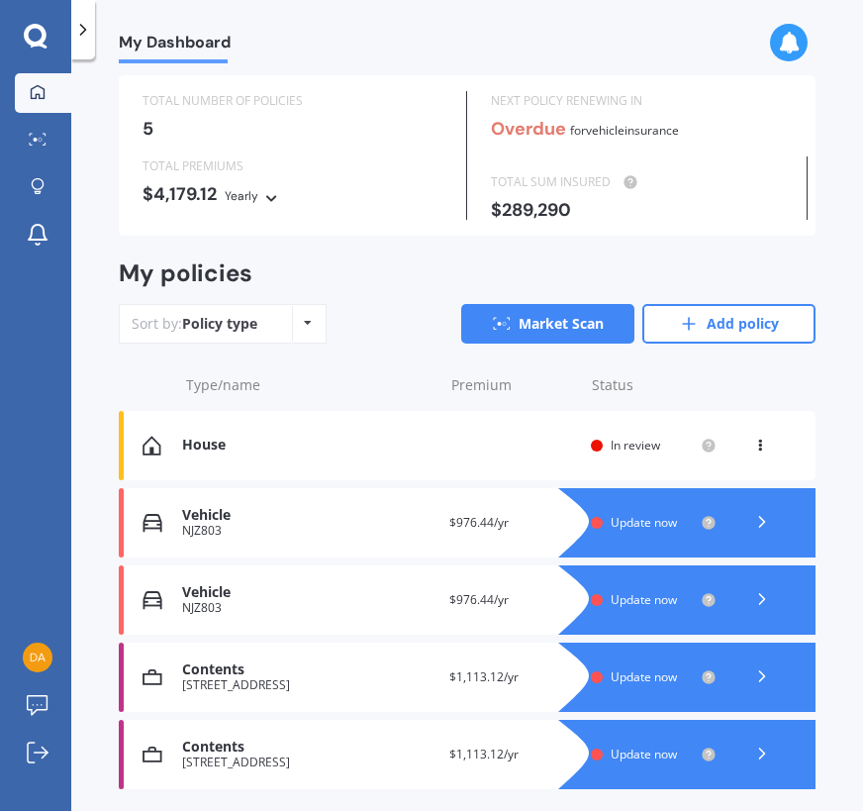
scroll to position [108, 0]
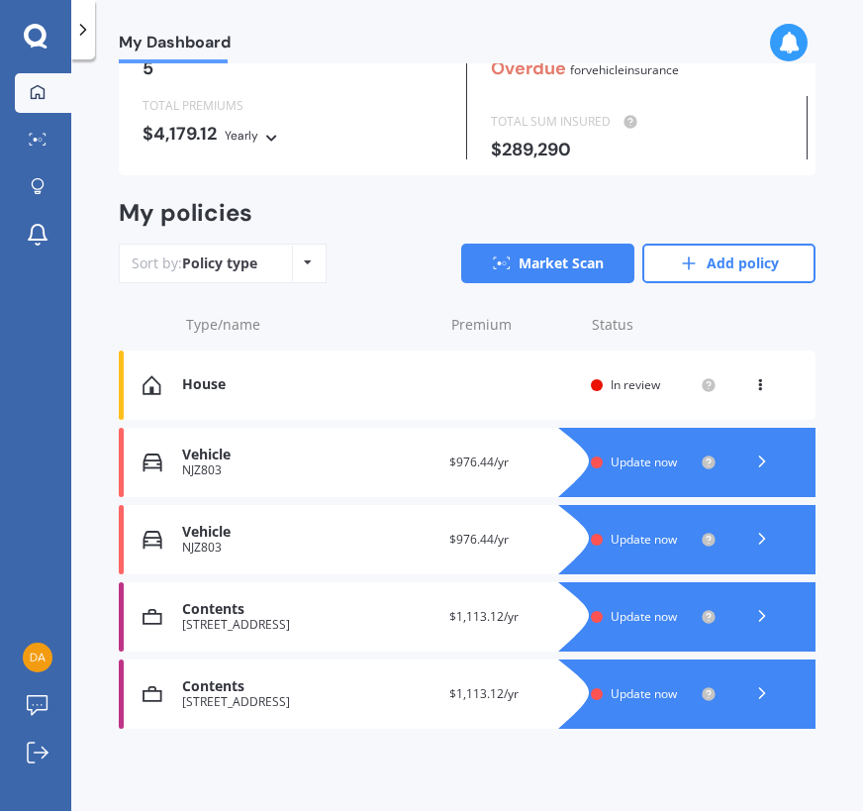
click at [753, 390] on div "View option View policy" at bounding box center [762, 385] width 18 height 20
click at [805, 329] on div "Type/name Provider Renewal date Premium You are paying Status" at bounding box center [467, 324] width 697 height 51
click at [752, 694] on icon at bounding box center [762, 693] width 20 height 20
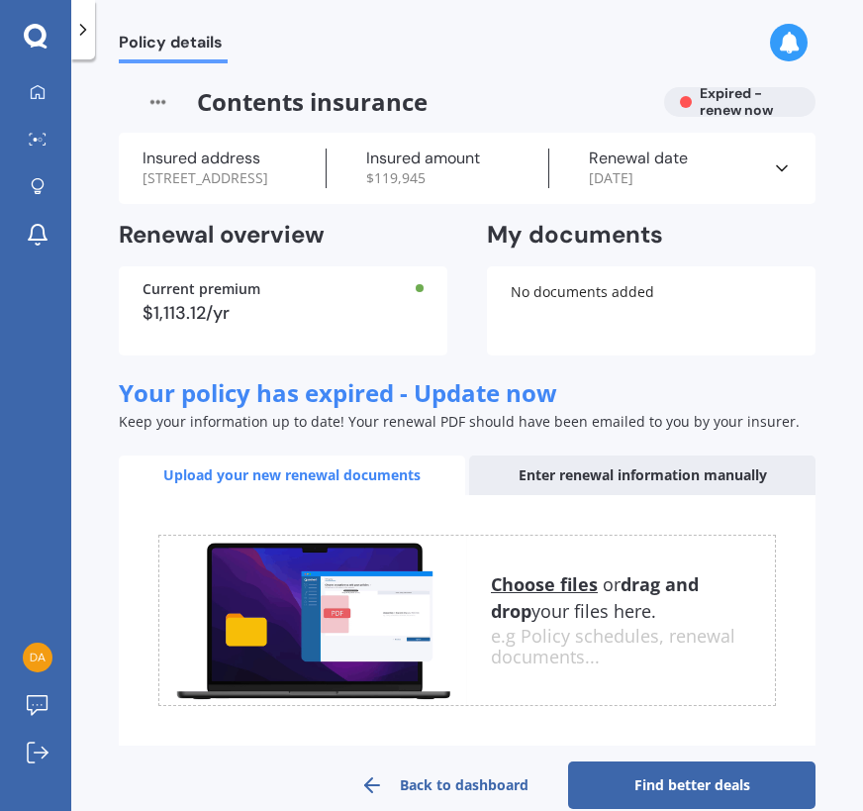
scroll to position [70, 0]
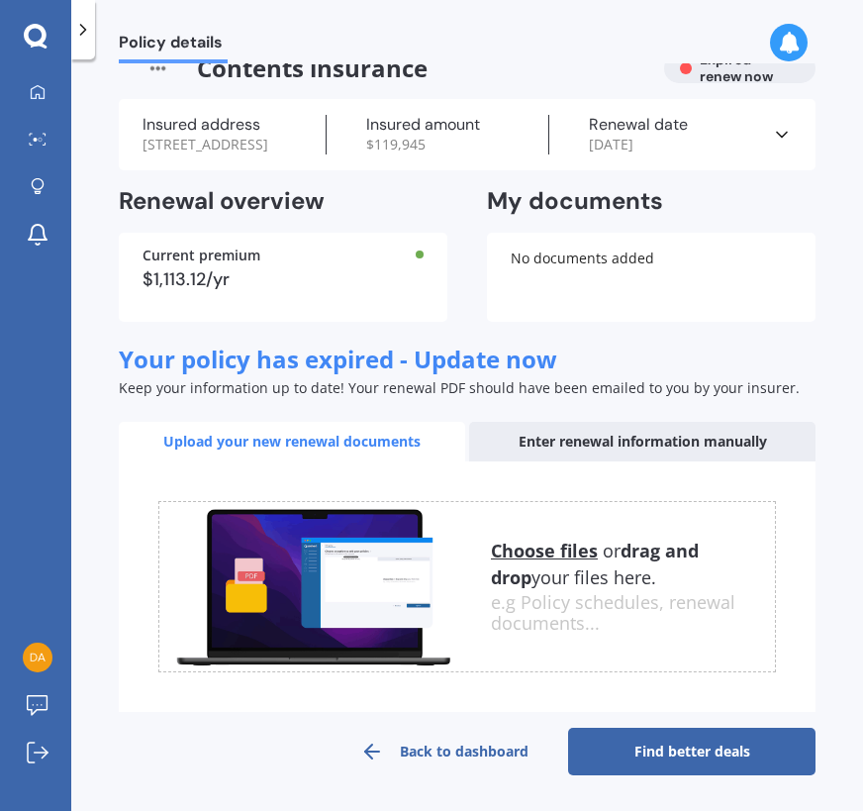
click at [453, 756] on link "Back to dashboard" at bounding box center [444, 751] width 247 height 48
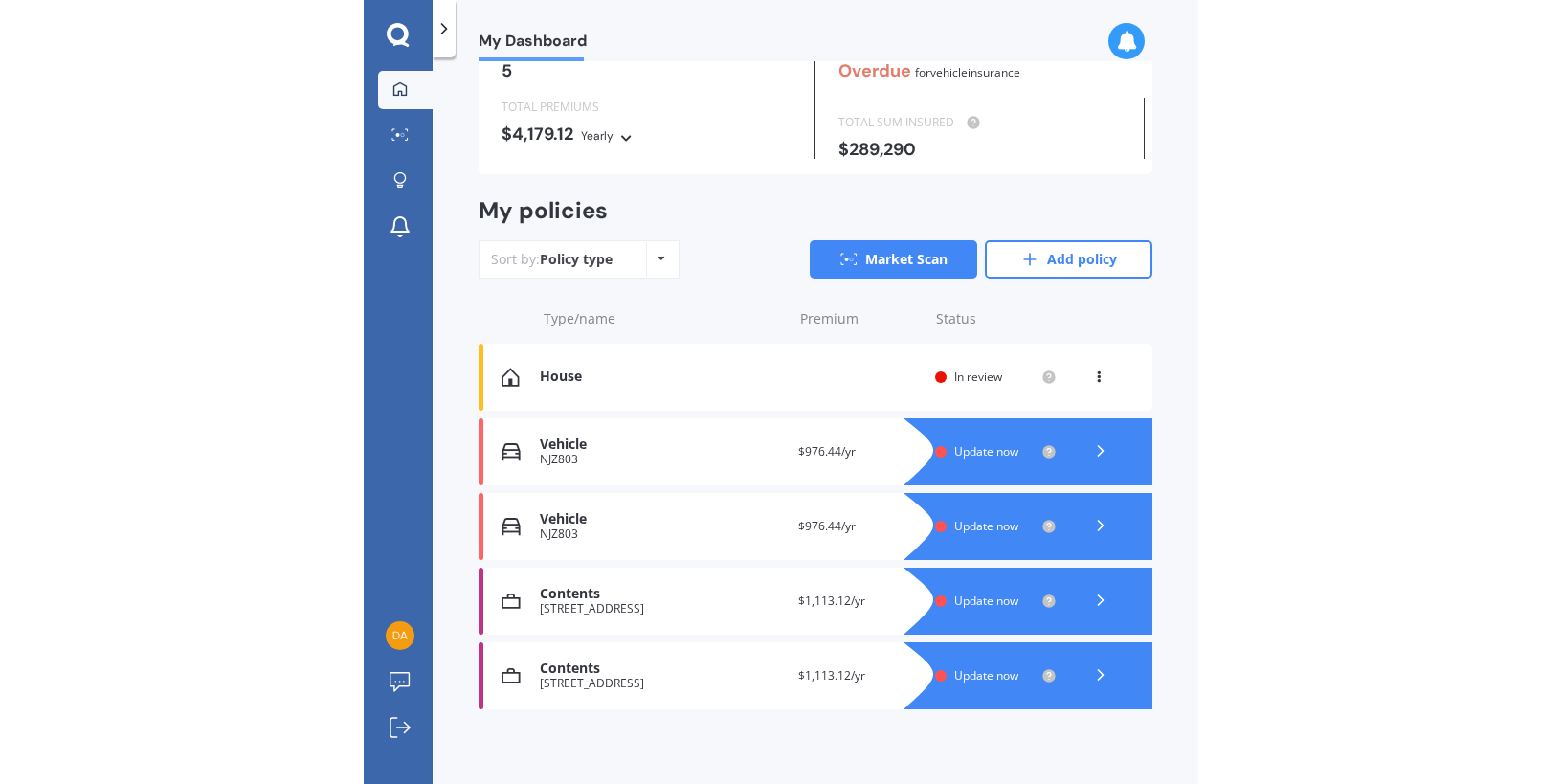
scroll to position [104, 0]
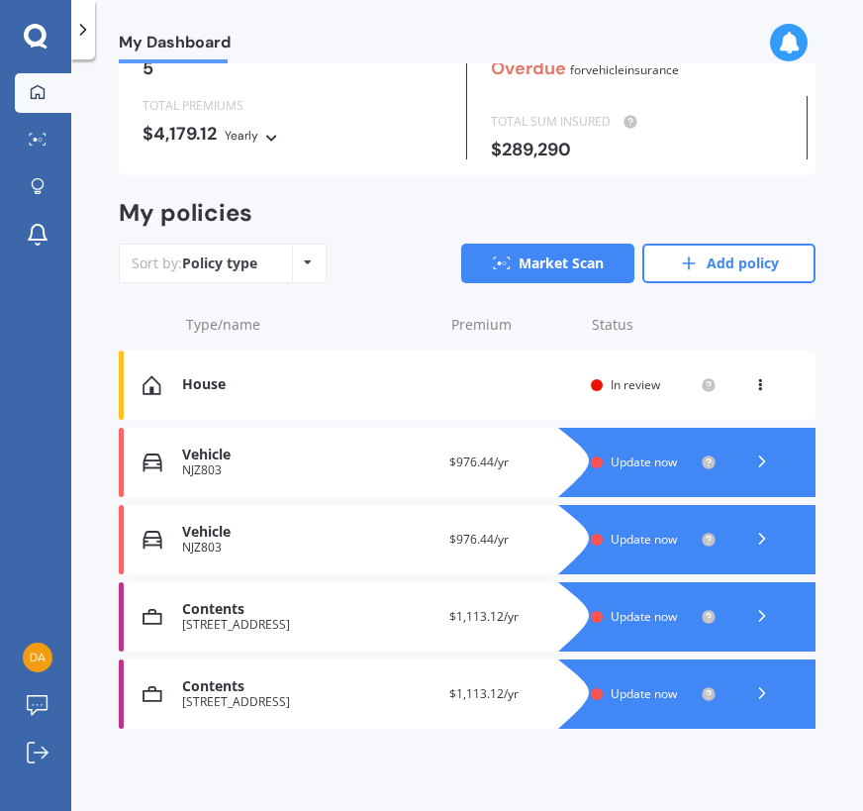
click at [753, 392] on div "View option View policy" at bounding box center [762, 385] width 18 height 20
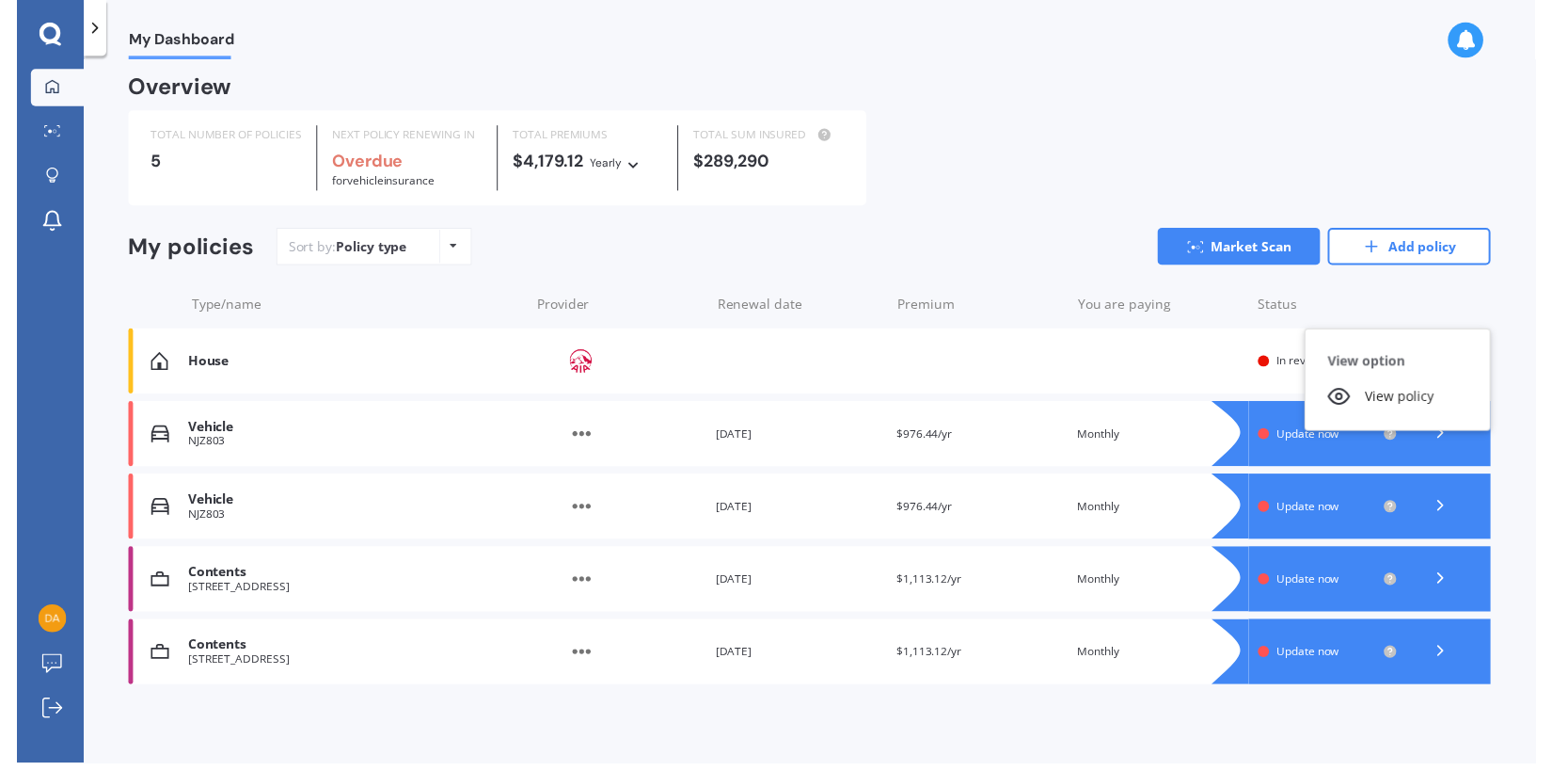
scroll to position [6, 0]
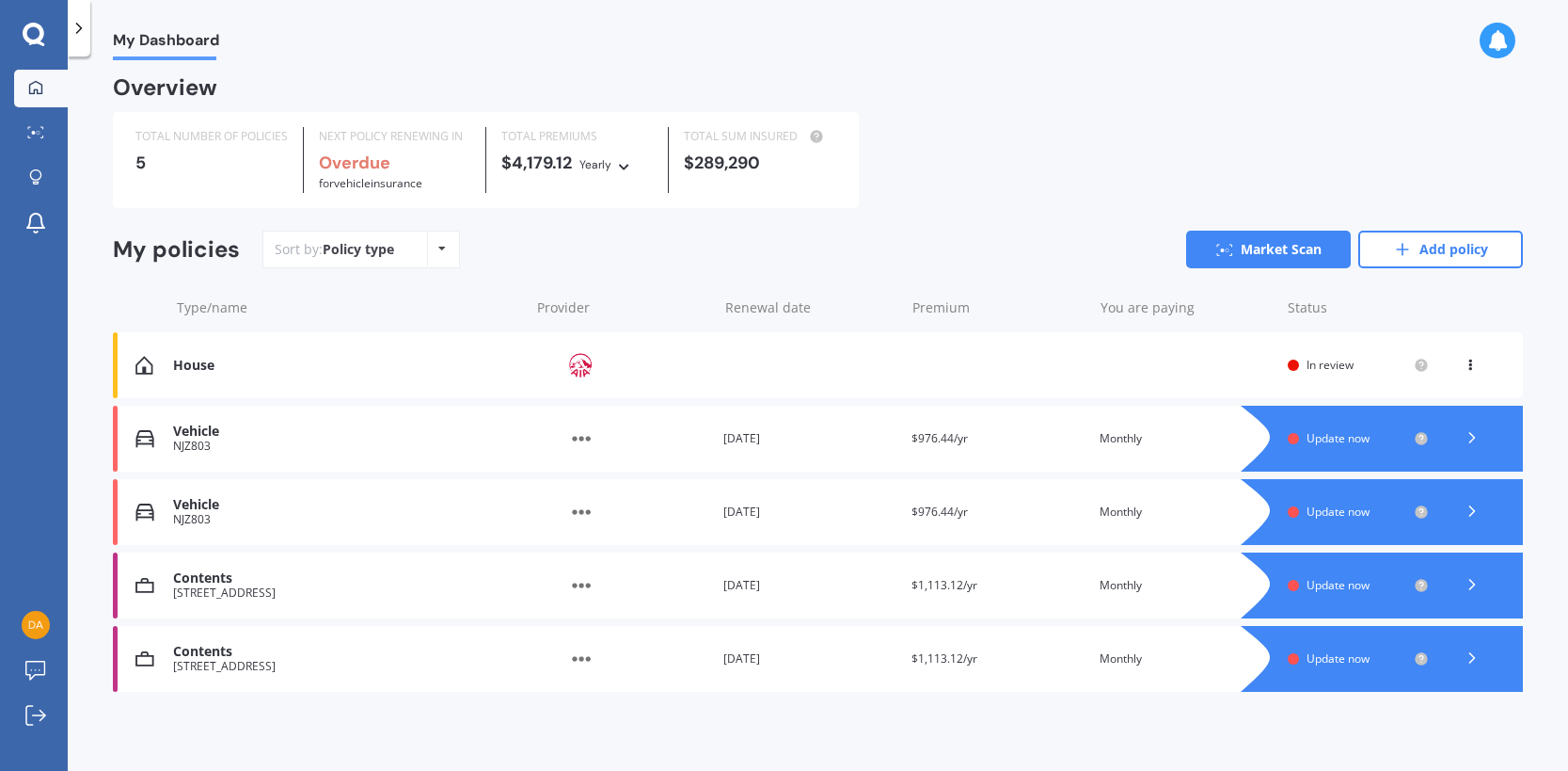
click at [1404, 163] on div "TOTAL NUMBER OF POLICIES 5 NEXT POLICY RENEWING IN Overdue for Vehicle insuranc…" at bounding box center [818, 160] width 1410 height 96
click at [1466, 440] on icon at bounding box center [1472, 437] width 19 height 19
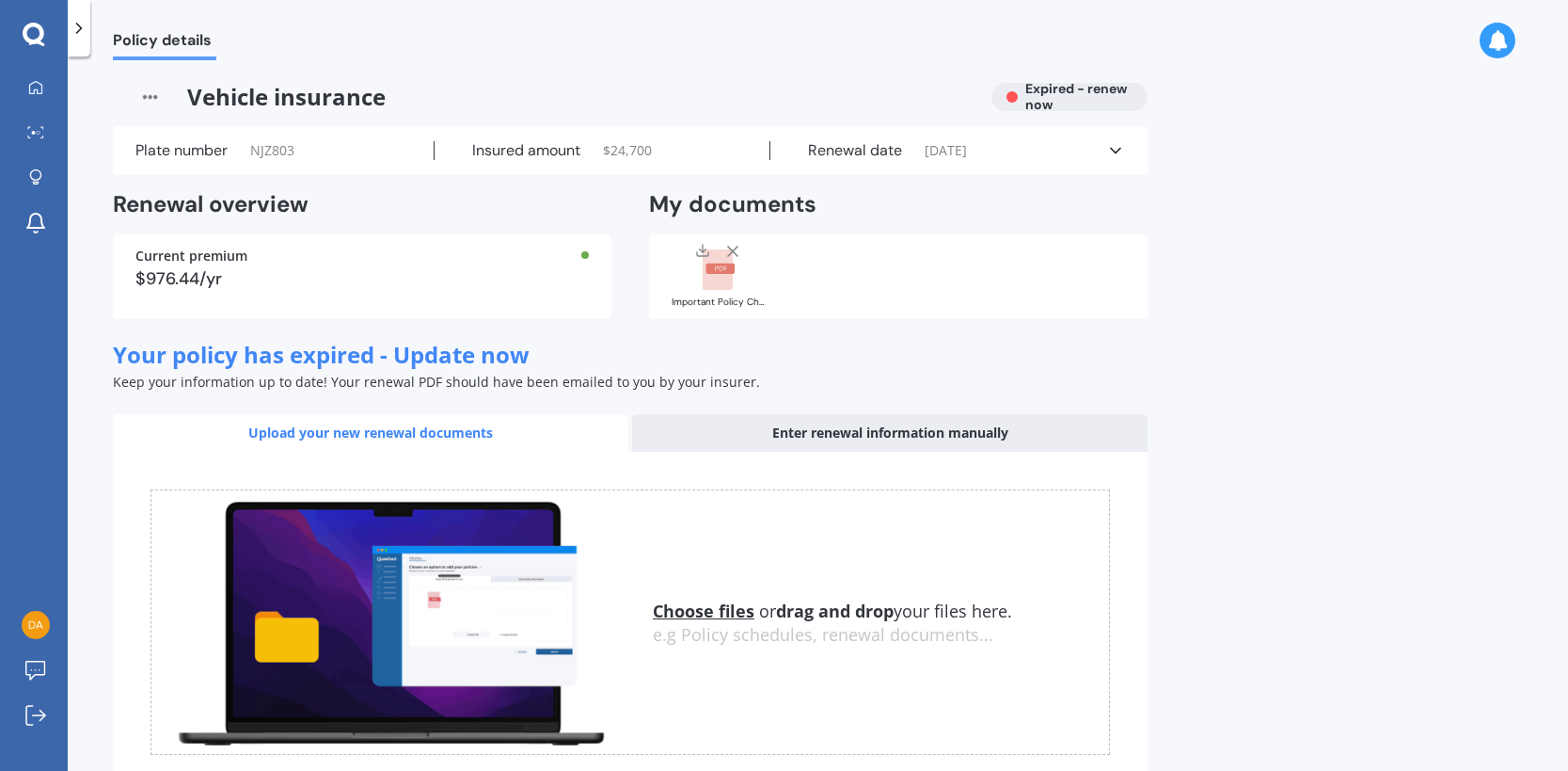
click at [735, 253] on line at bounding box center [733, 251] width 10 height 10
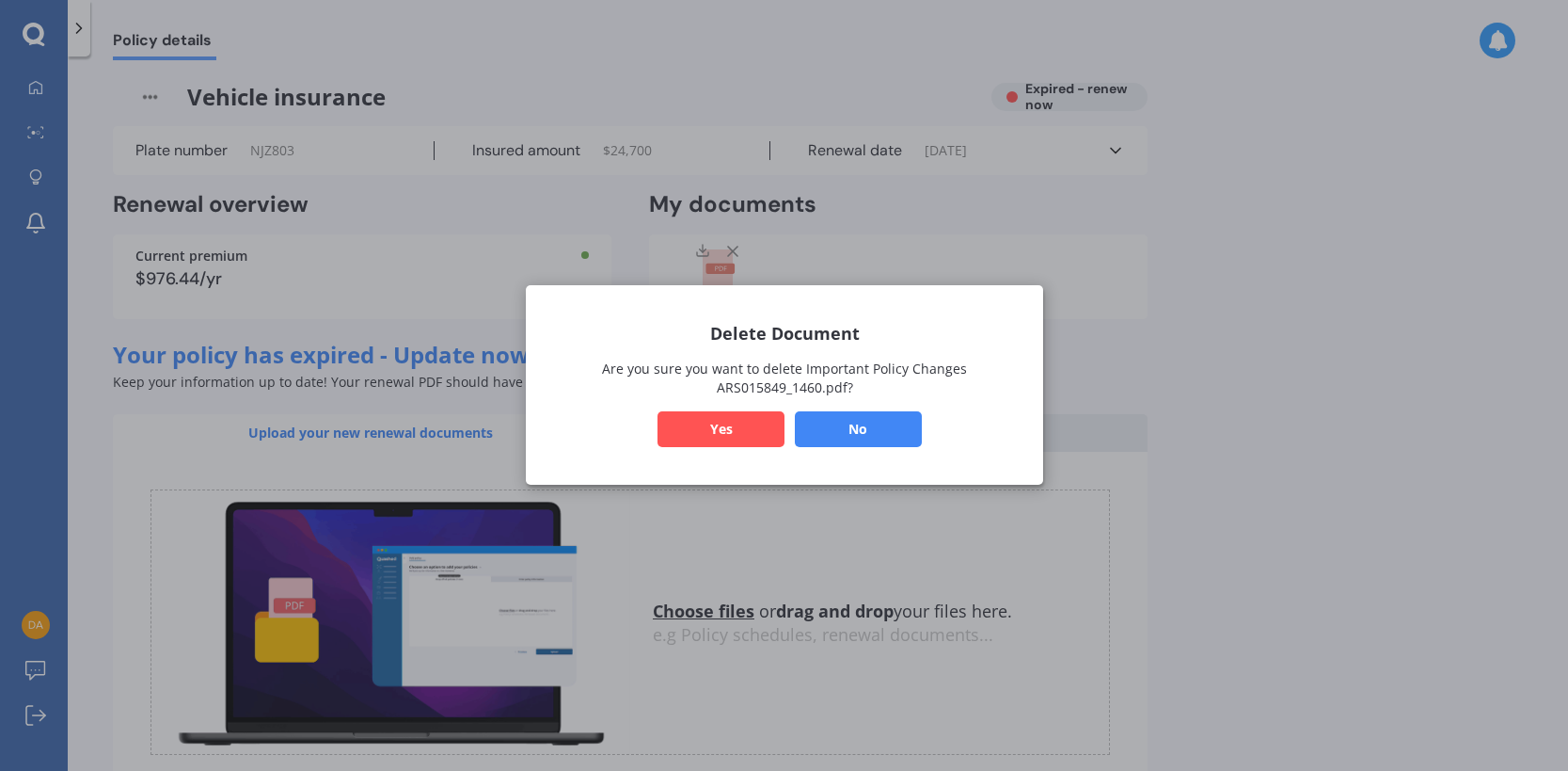
click at [709, 430] on button "Yes" at bounding box center [721, 430] width 127 height 36
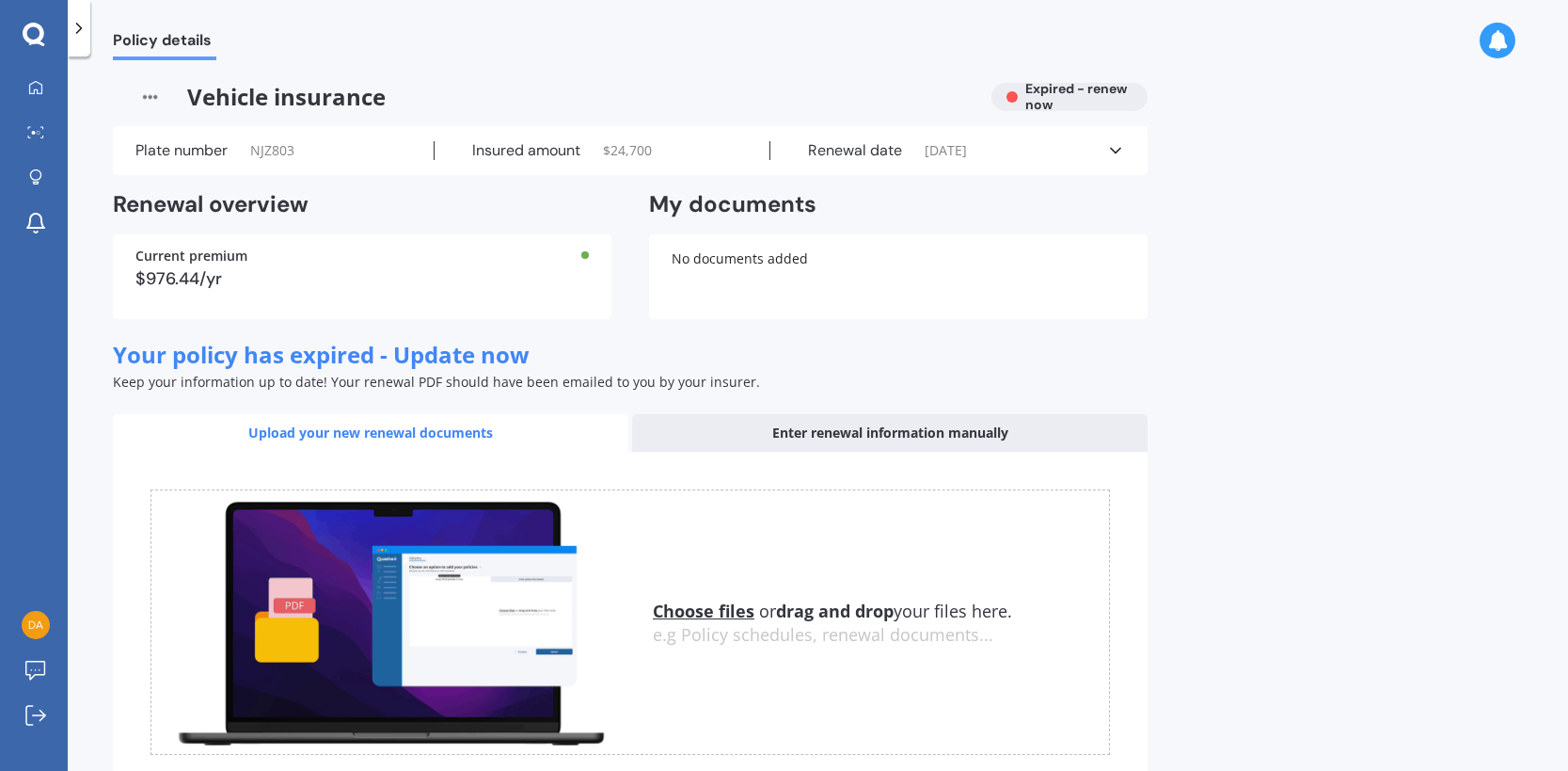
click at [151, 101] on img at bounding box center [150, 97] width 74 height 29
click at [150, 97] on img at bounding box center [150, 97] width 74 height 29
click at [149, 89] on img at bounding box center [150, 97] width 74 height 29
click at [149, 96] on img at bounding box center [150, 97] width 74 height 29
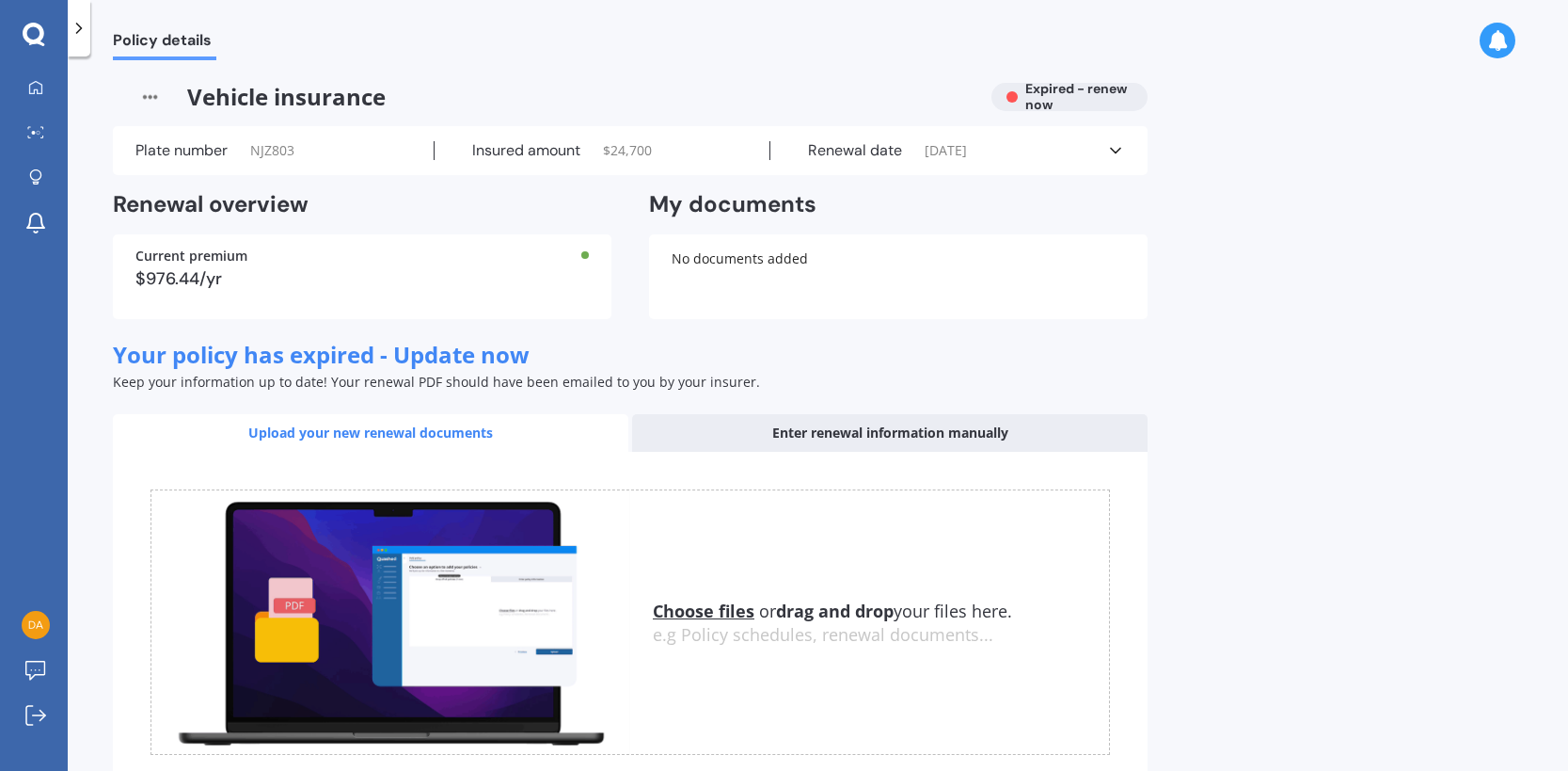
click at [149, 96] on img at bounding box center [150, 97] width 74 height 29
click at [1119, 148] on icon at bounding box center [1116, 150] width 19 height 19
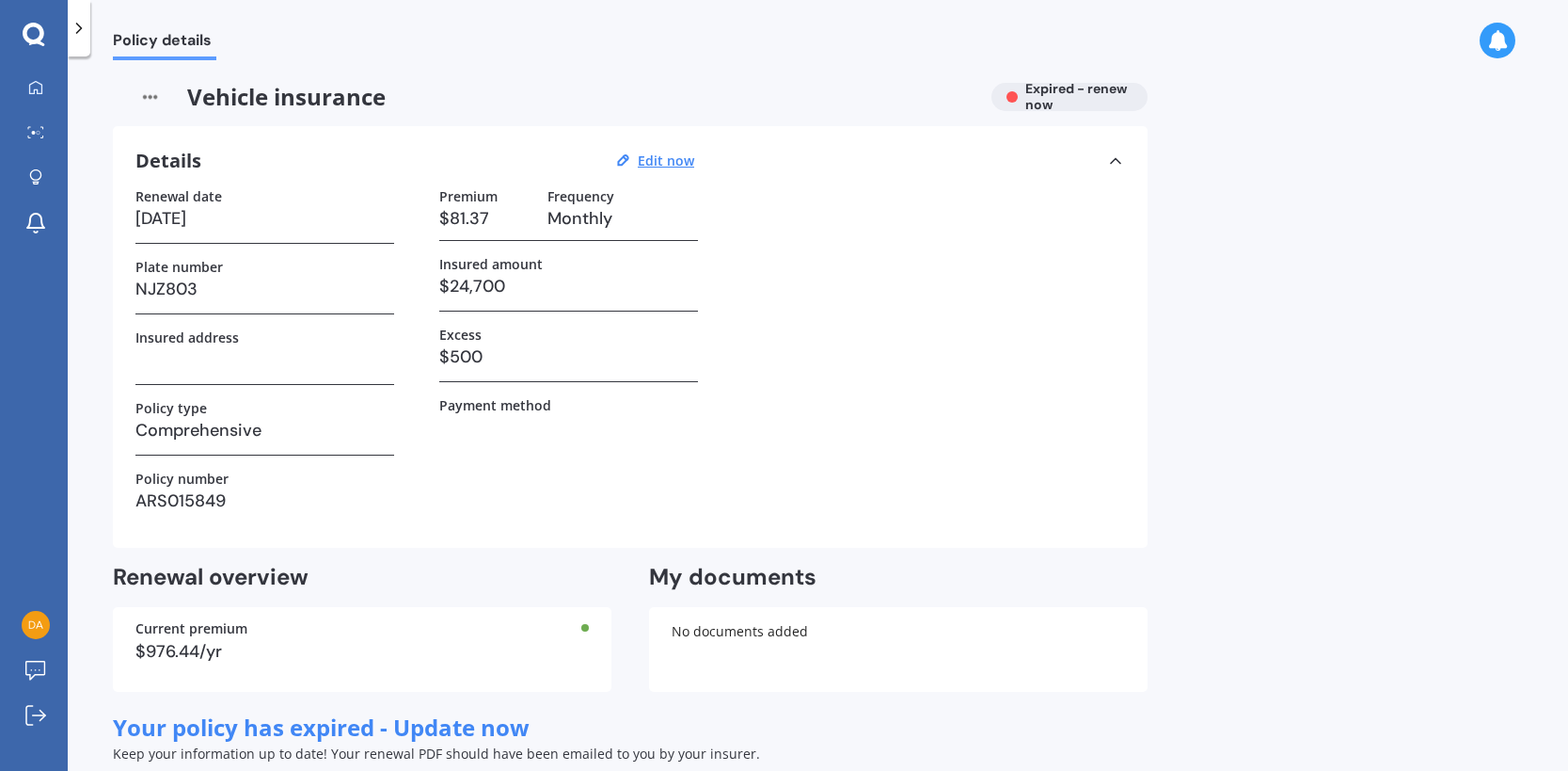
click at [1119, 167] on icon at bounding box center [1116, 161] width 19 height 19
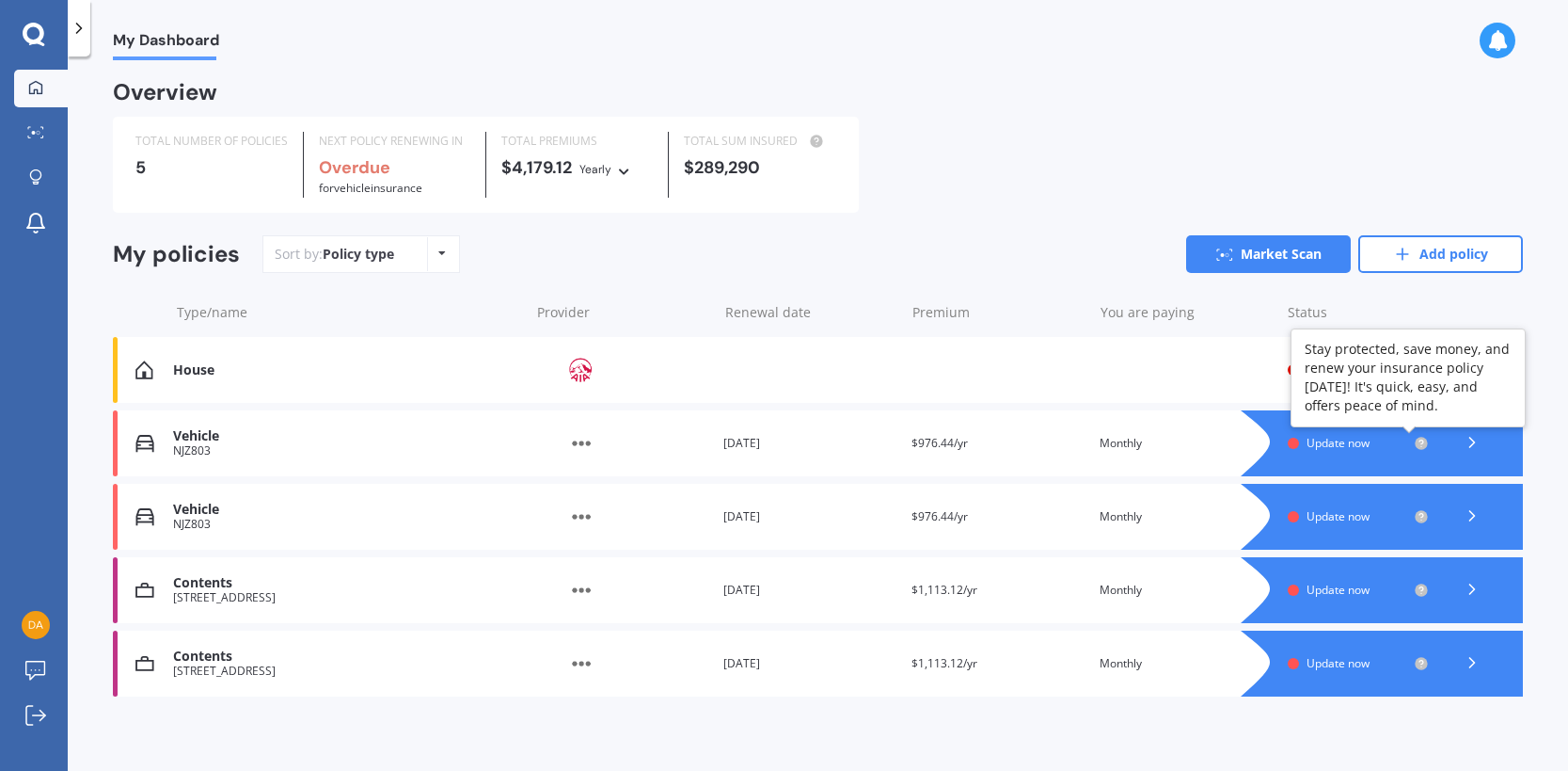
click at [1417, 451] on icon at bounding box center [1422, 443] width 15 height 15
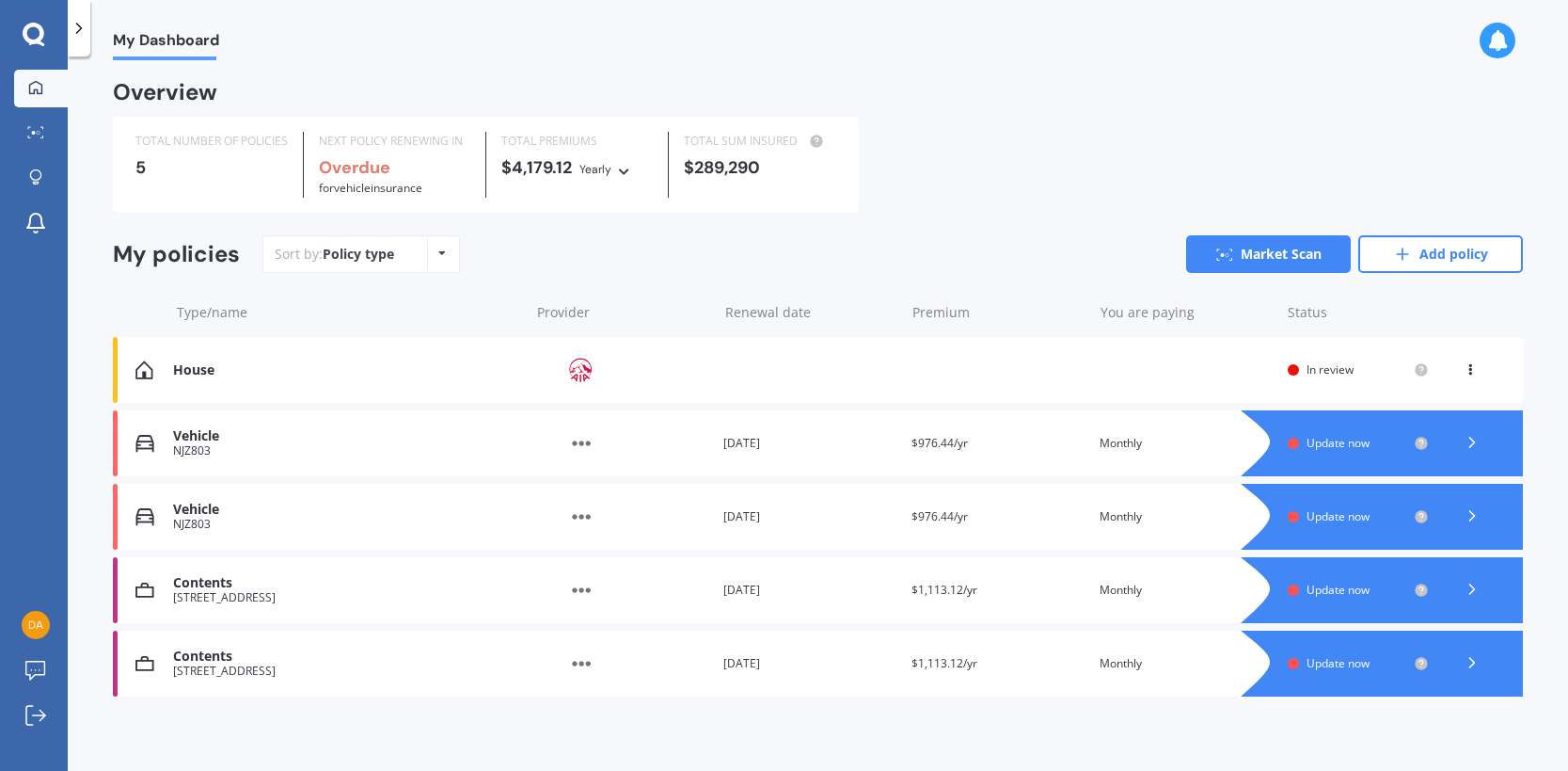
click at [145, 373] on img at bounding box center [144, 370] width 18 height 19
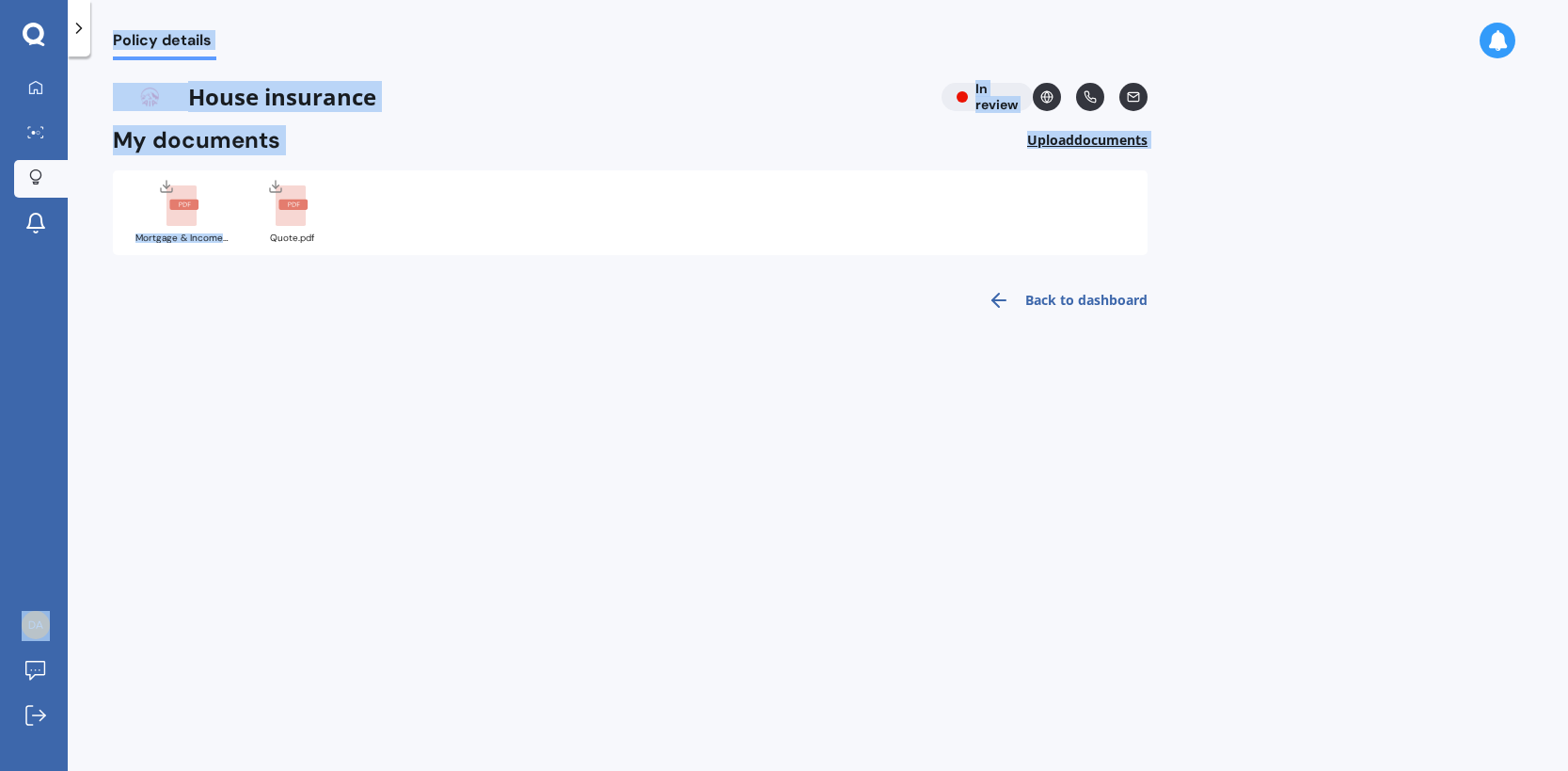
drag, startPoint x: 378, startPoint y: 197, endPoint x: 37, endPoint y: 197, distance: 341.0
click at [37, 197] on div "My Dashboard Market Scan Explore insurance Notifications [PERSON_NAME] Submit f…" at bounding box center [784, 385] width 1568 height 771
click at [1107, 288] on link "Back to dashboard" at bounding box center [1061, 300] width 171 height 46
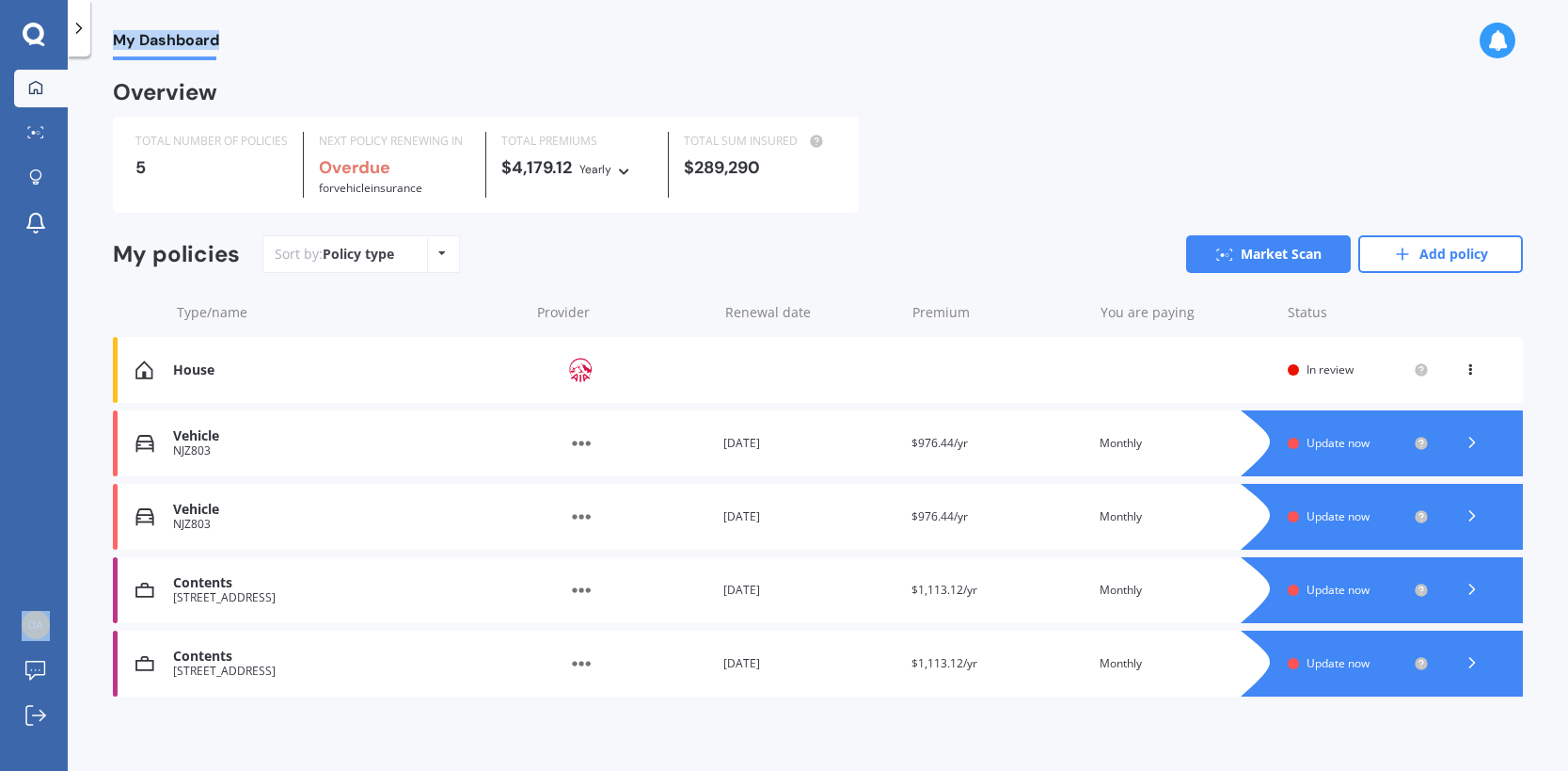
scroll to position [6, 0]
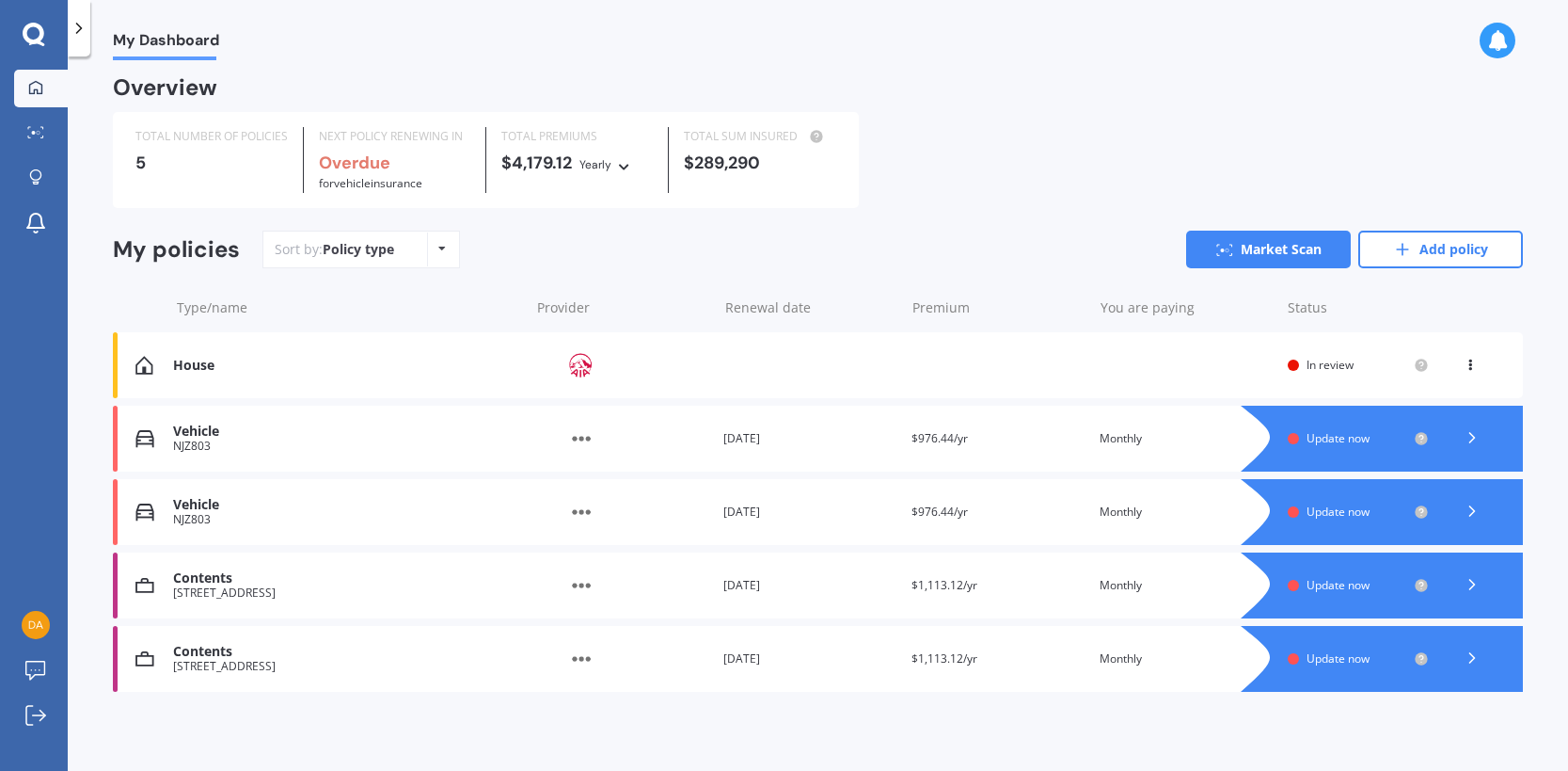
click at [1470, 663] on polyline at bounding box center [1472, 658] width 5 height 10
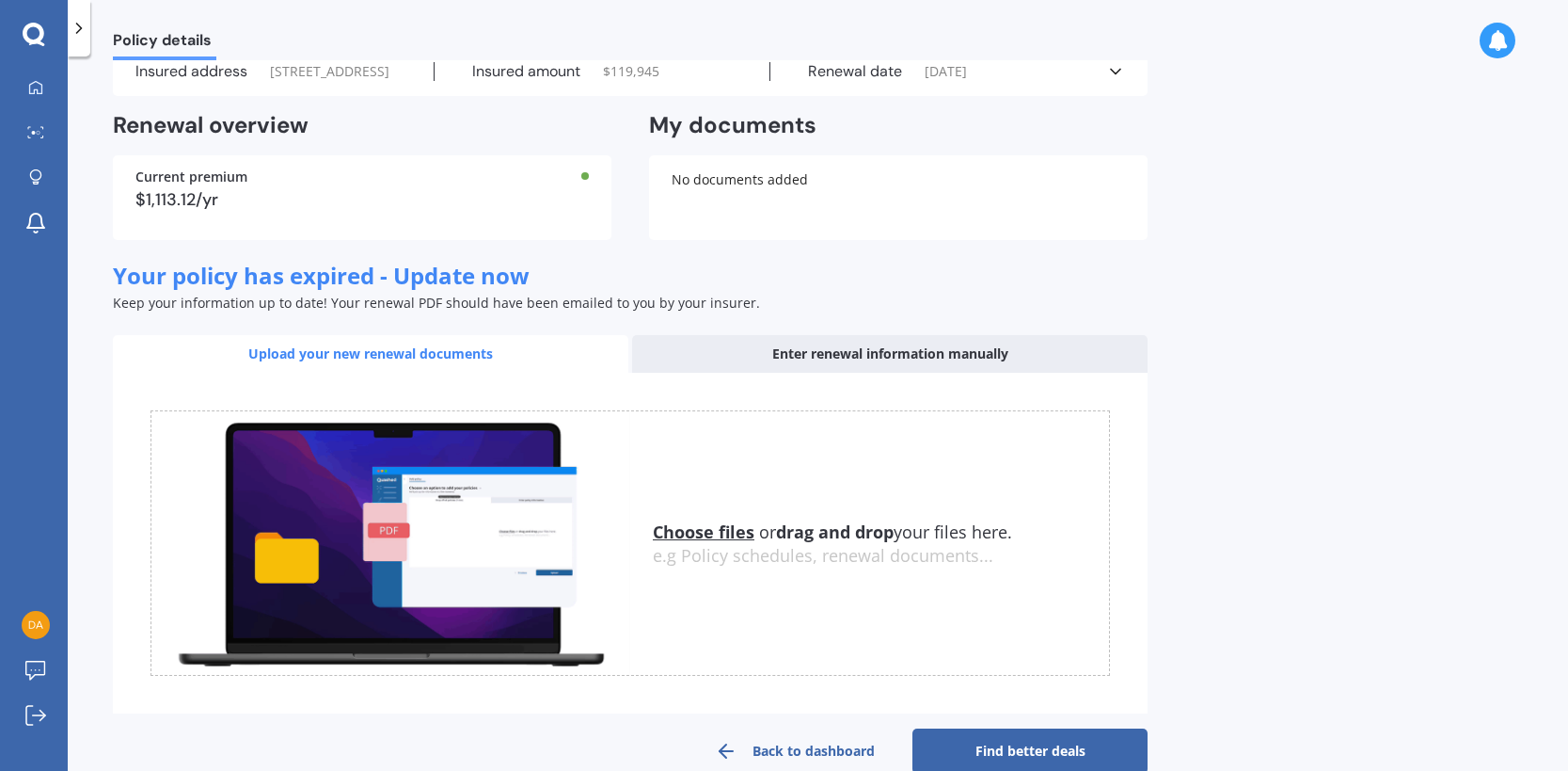
scroll to position [135, 0]
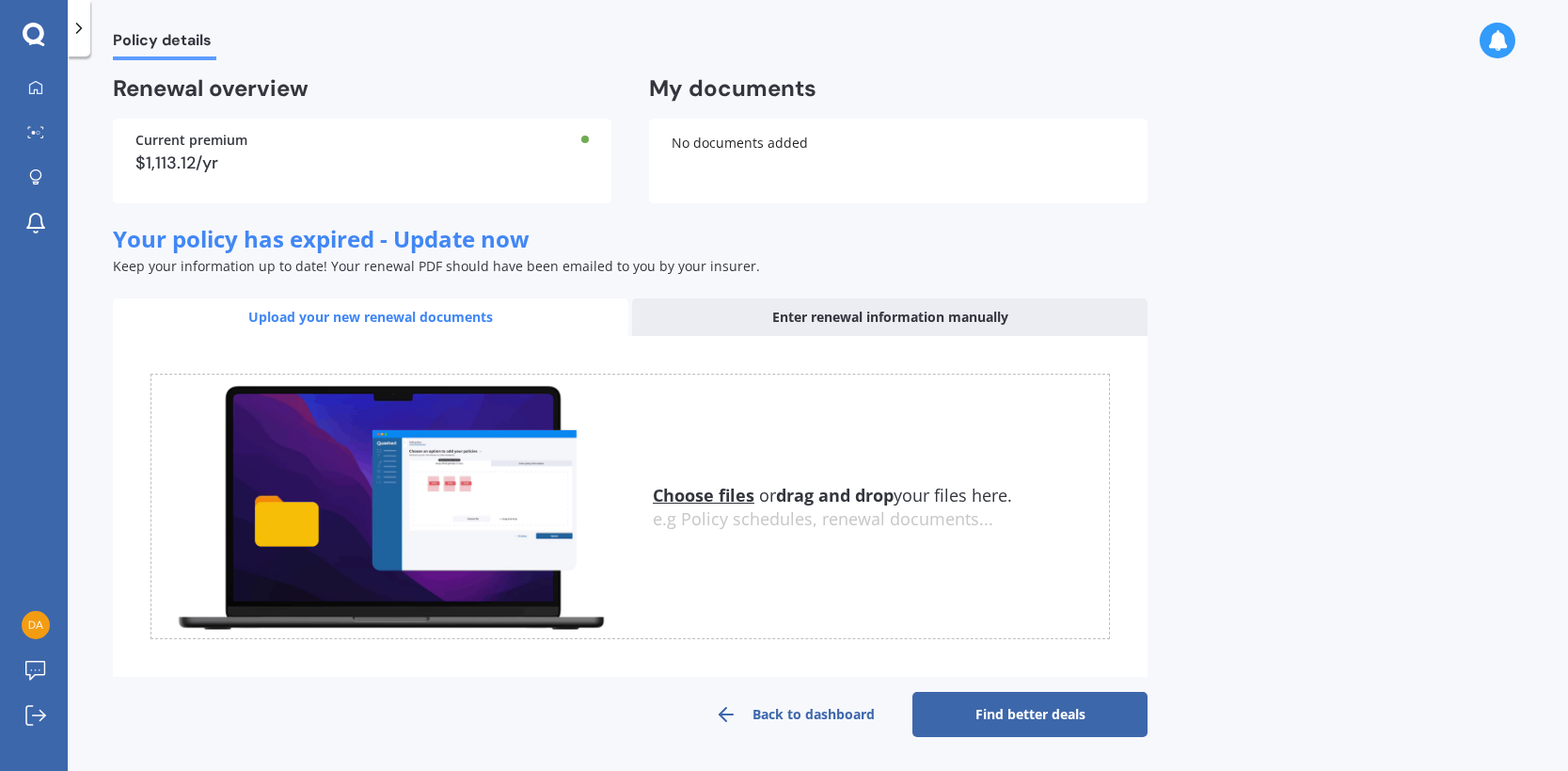
click at [828, 719] on link "Back to dashboard" at bounding box center [794, 714] width 235 height 46
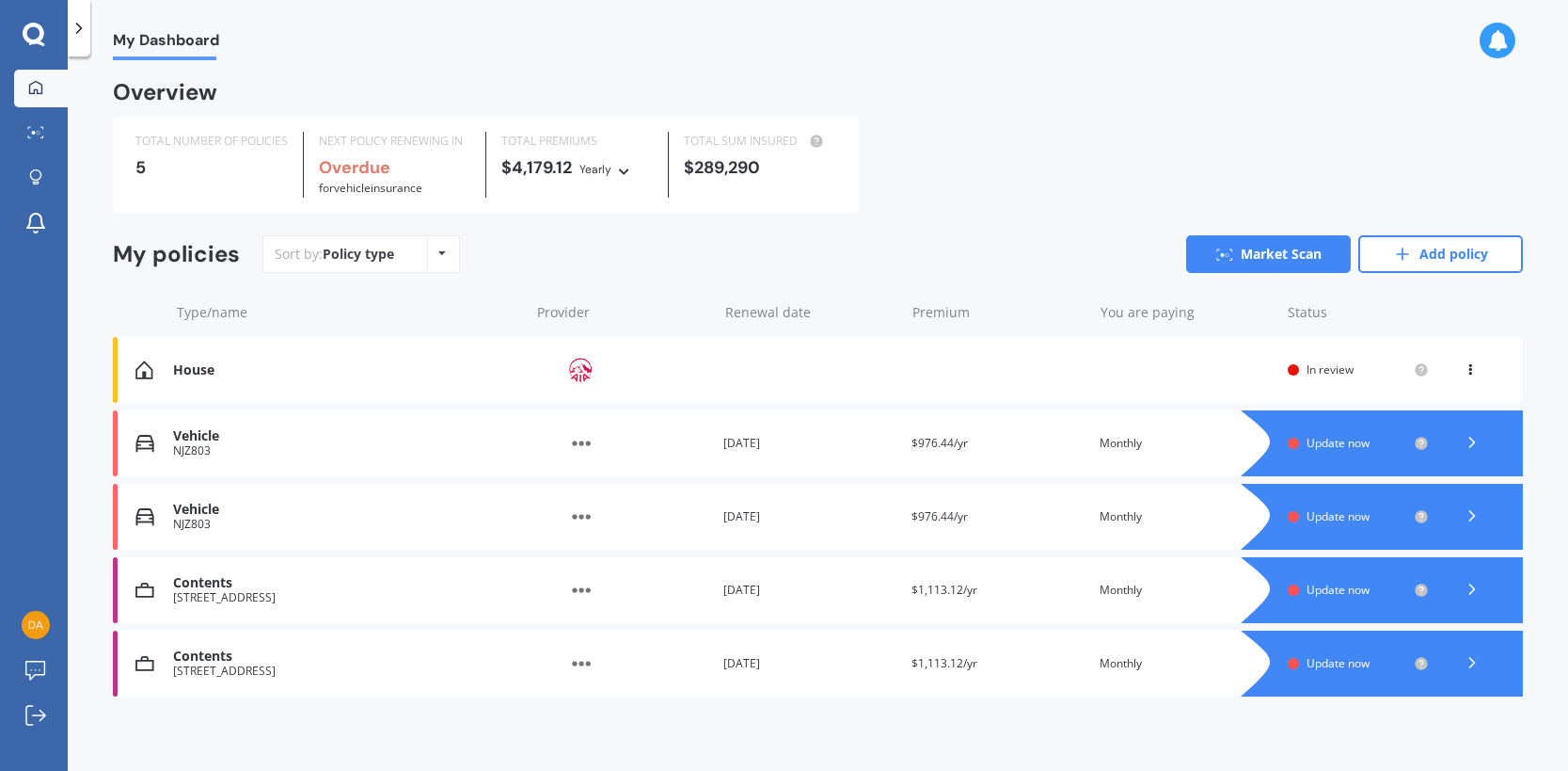
click at [1392, 586] on div "Update now" at bounding box center [1356, 590] width 100 height 13
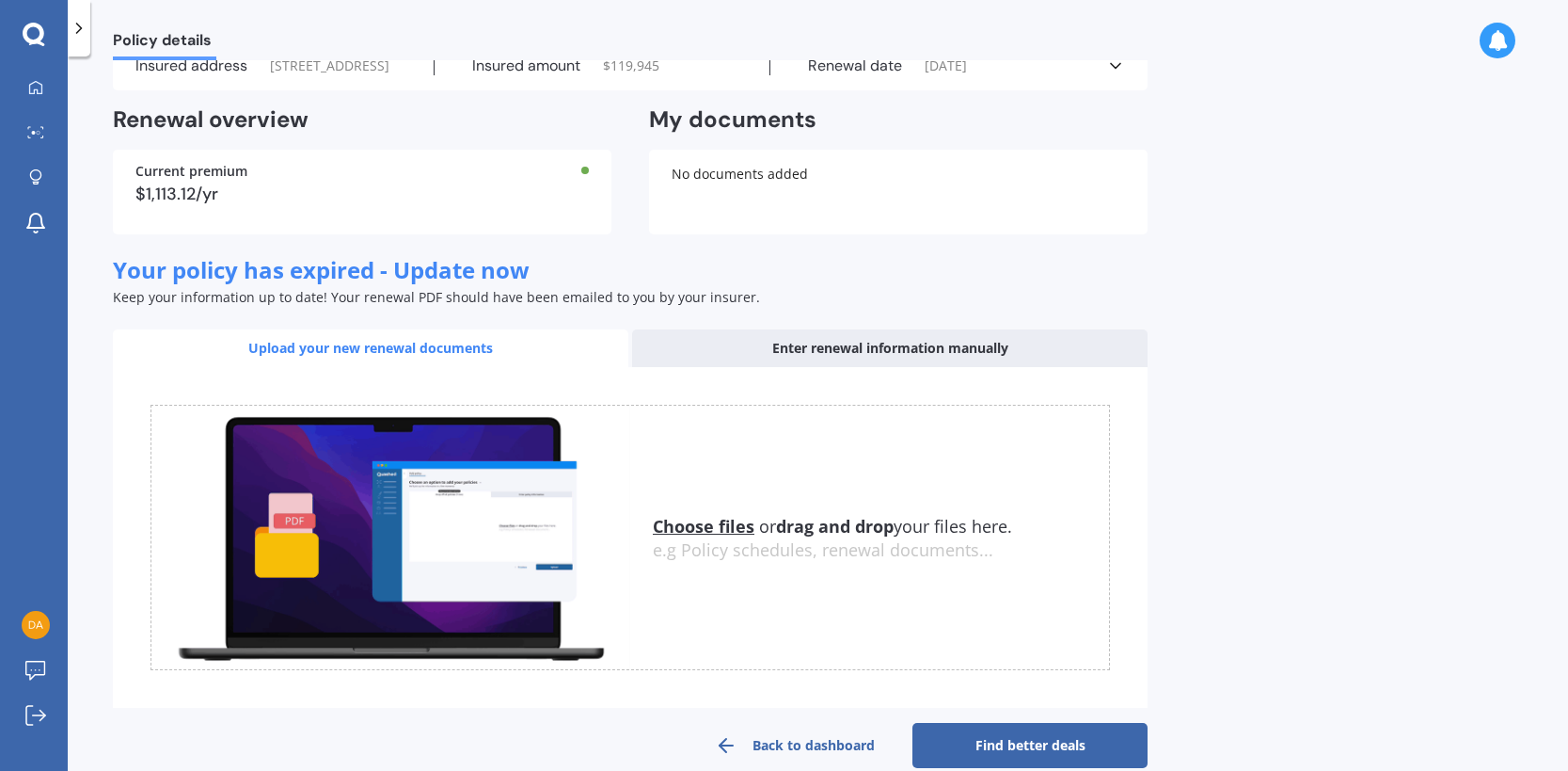
scroll to position [135, 0]
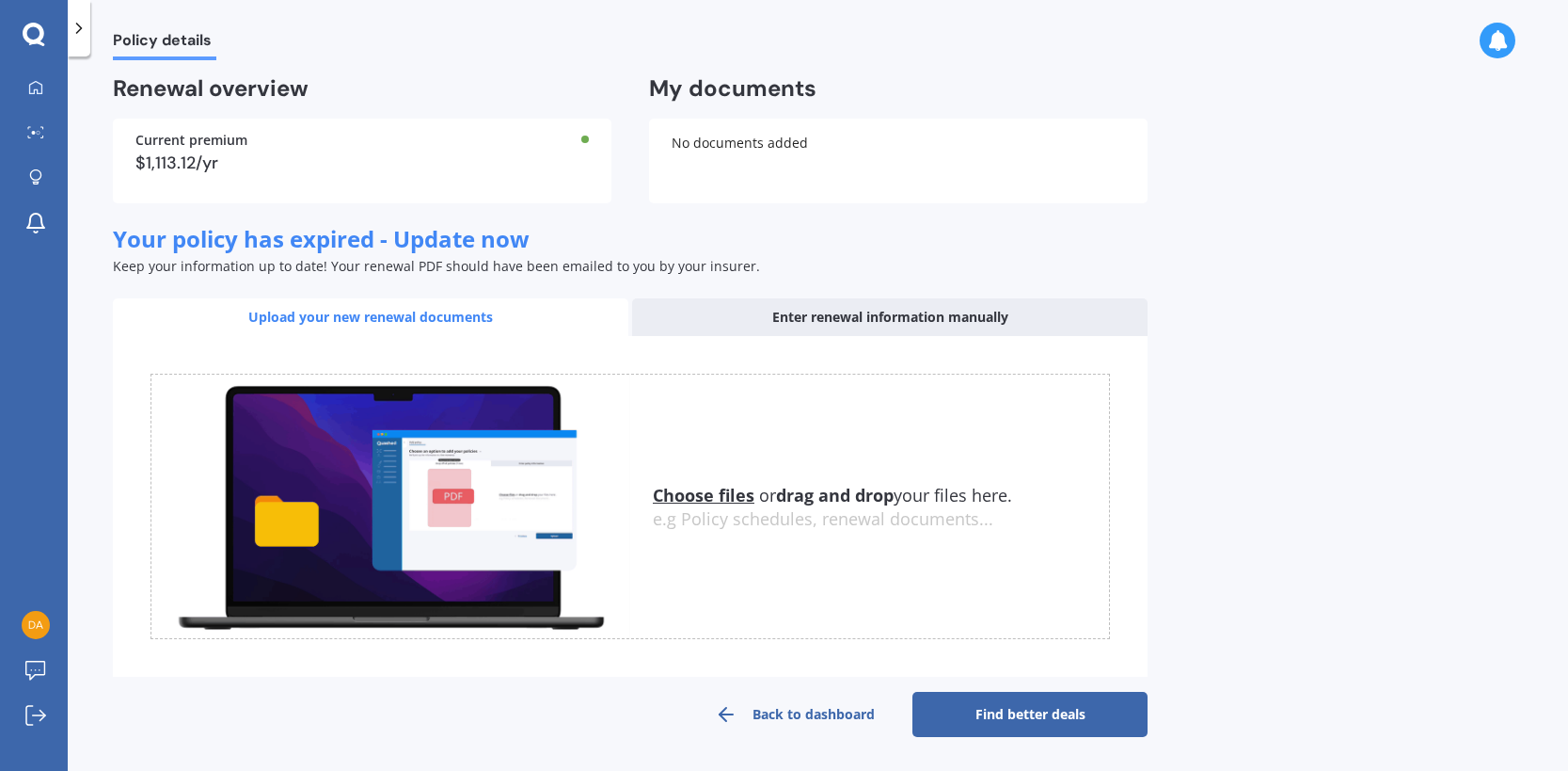
click at [779, 713] on link "Back to dashboard" at bounding box center [794, 714] width 235 height 46
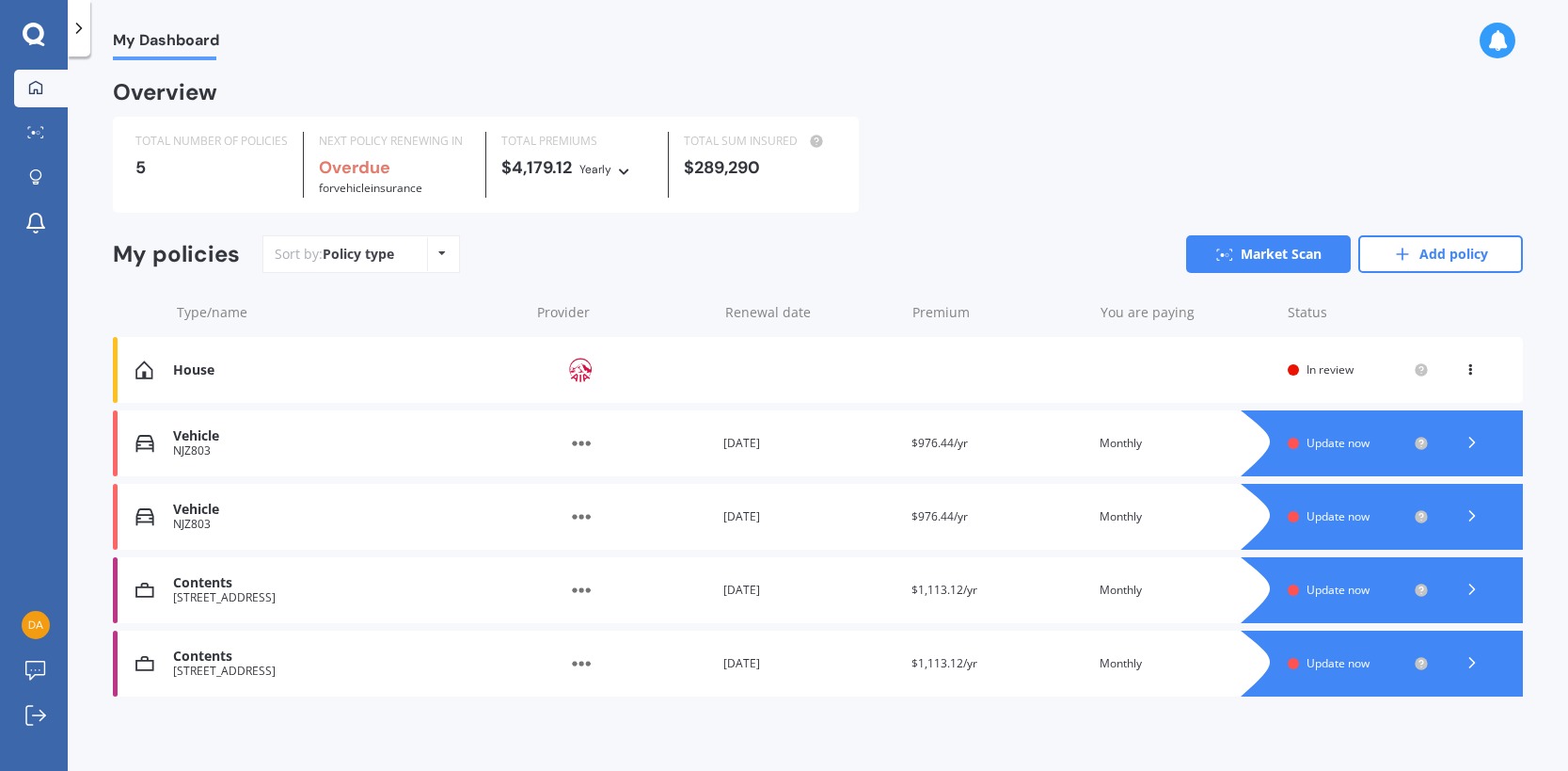
click at [1352, 506] on div at bounding box center [1400, 516] width 244 height 66
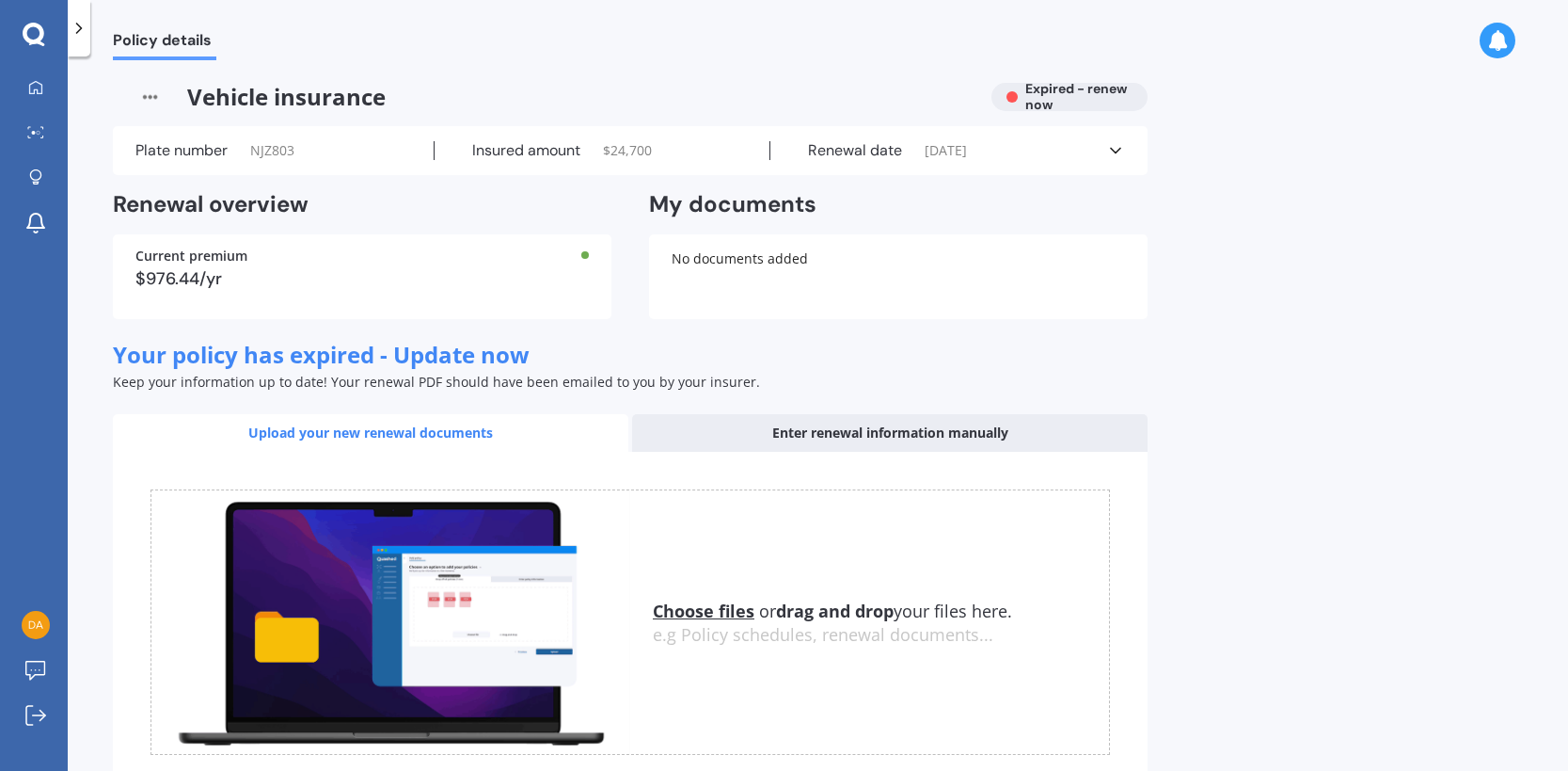
scroll to position [116, 0]
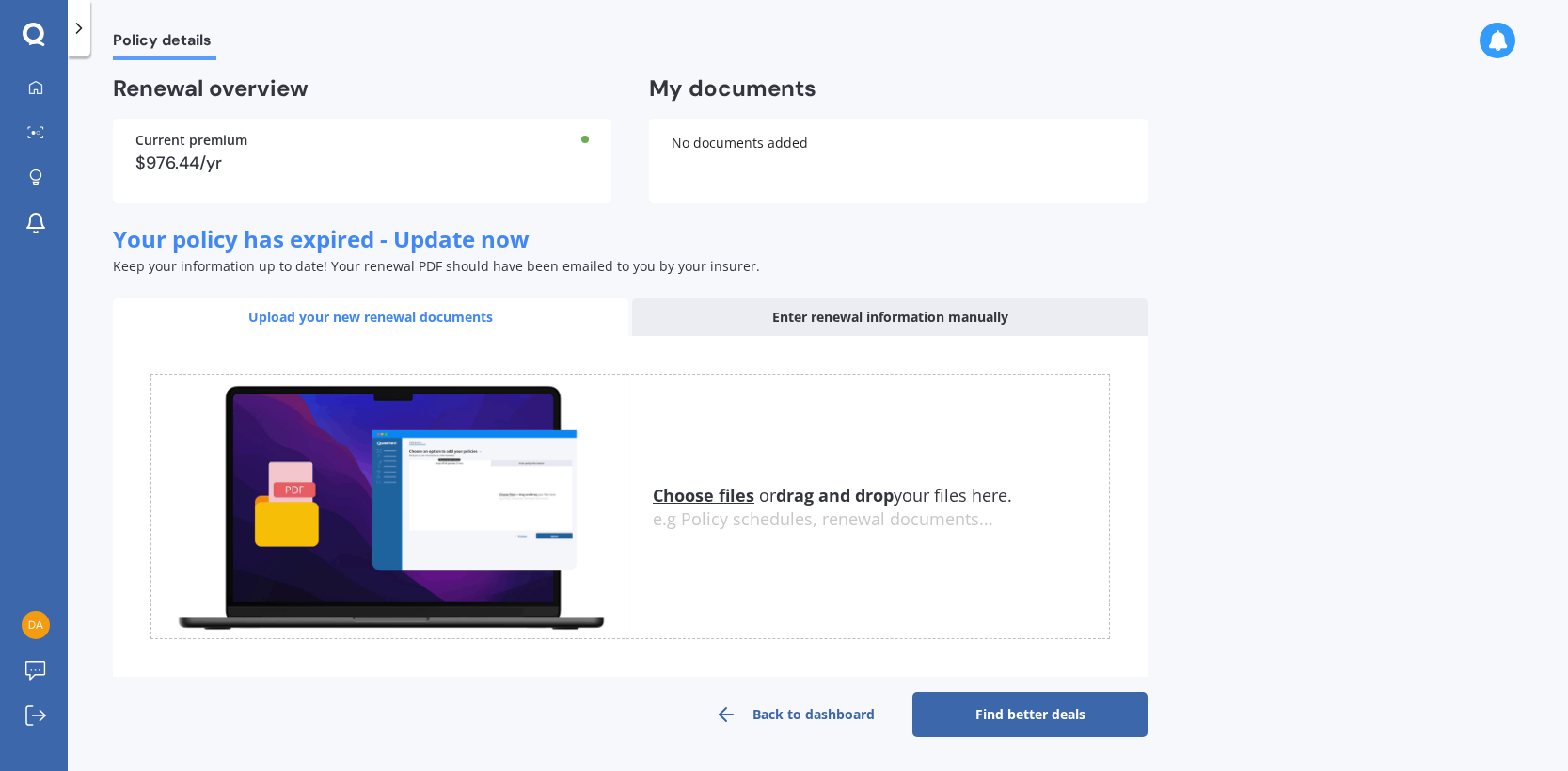
click at [130, 35] on span "Policy details" at bounding box center [164, 44] width 104 height 26
click at [38, 81] on icon at bounding box center [36, 87] width 15 height 15
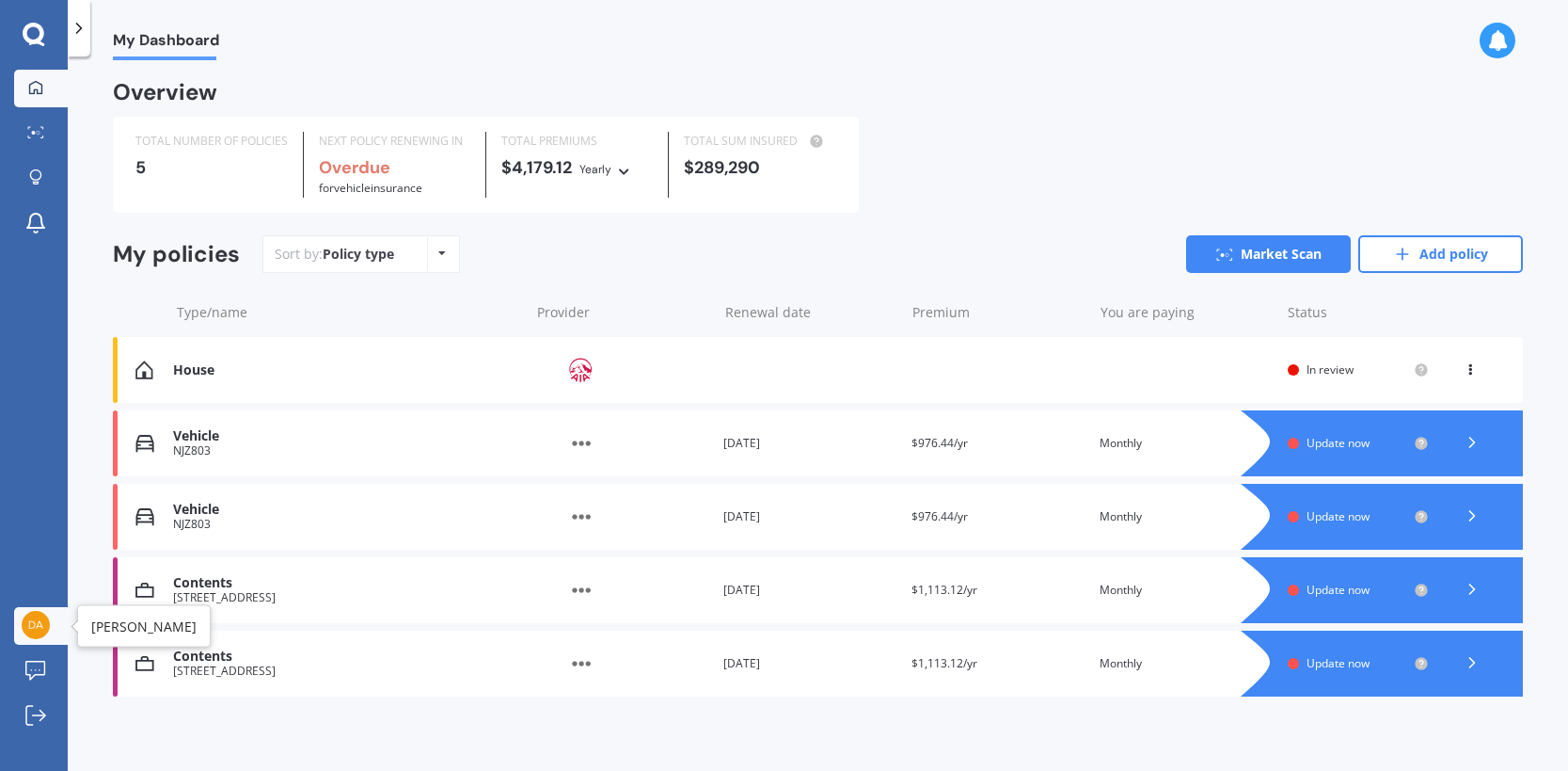
click at [45, 618] on img at bounding box center [36, 625] width 29 height 29
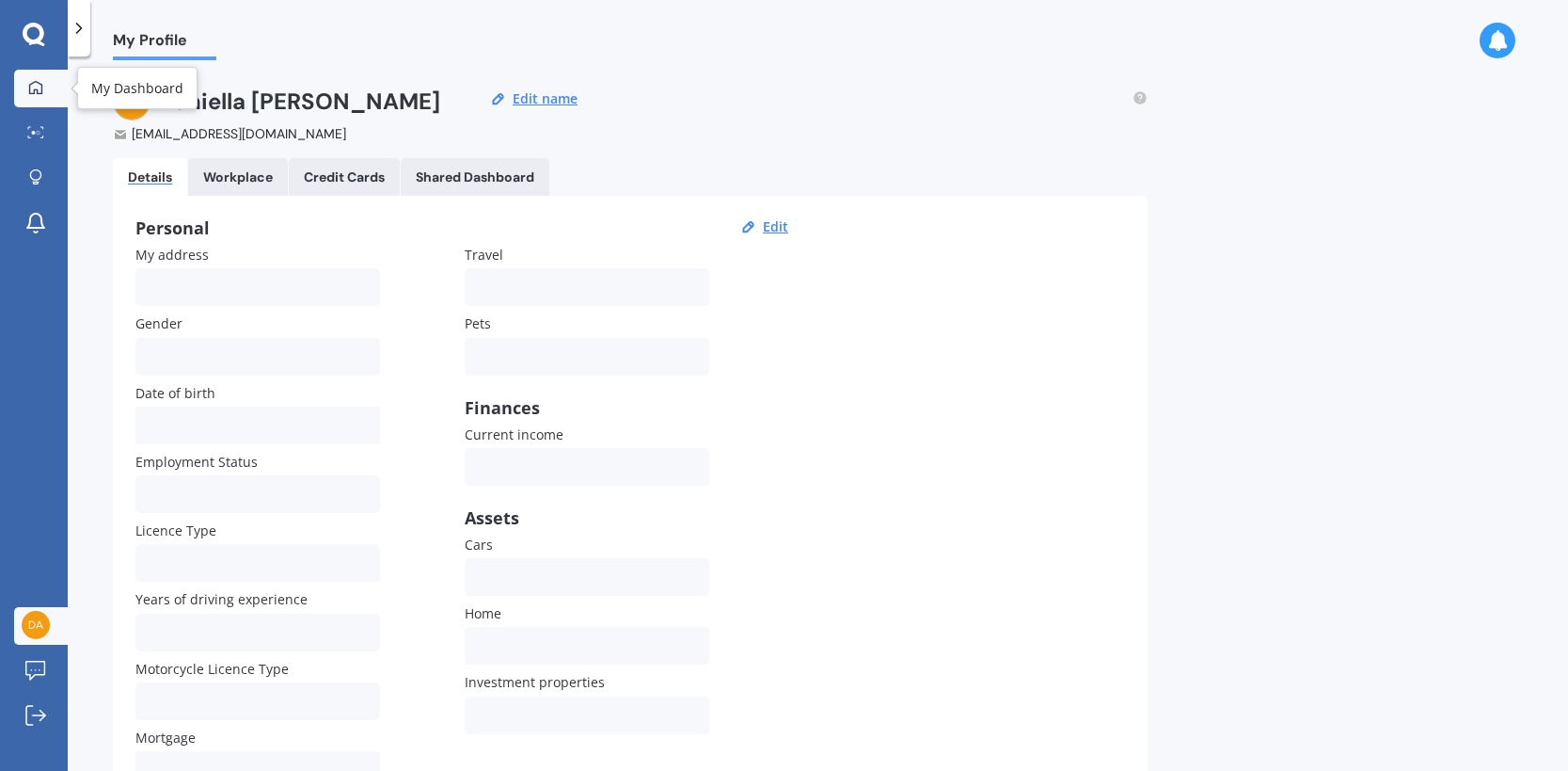
click at [48, 101] on link "My Dashboard" at bounding box center [41, 88] width 53 height 38
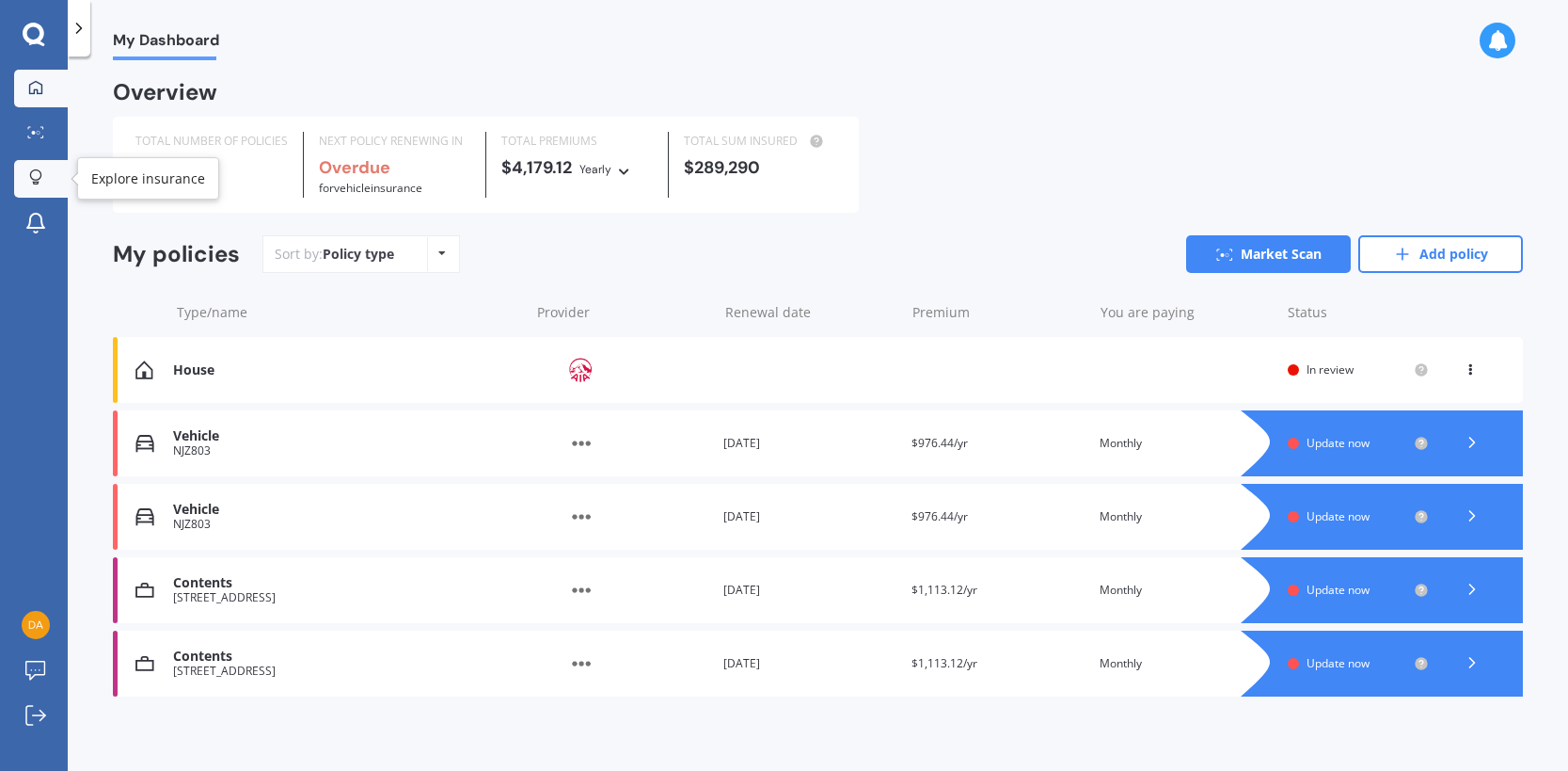
click at [39, 182] on icon at bounding box center [35, 183] width 7 height 3
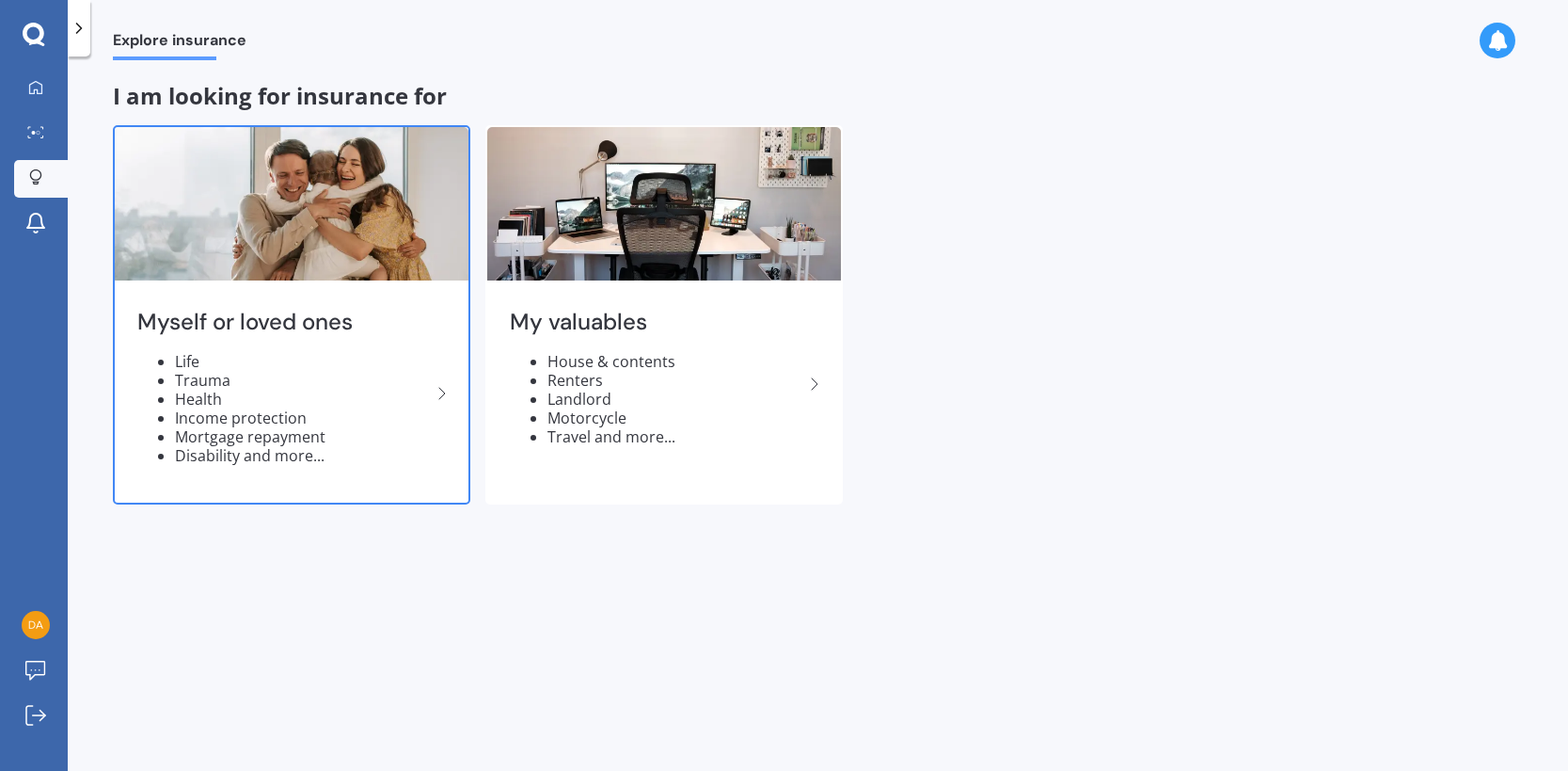
click at [170, 279] on img at bounding box center [292, 203] width 354 height 153
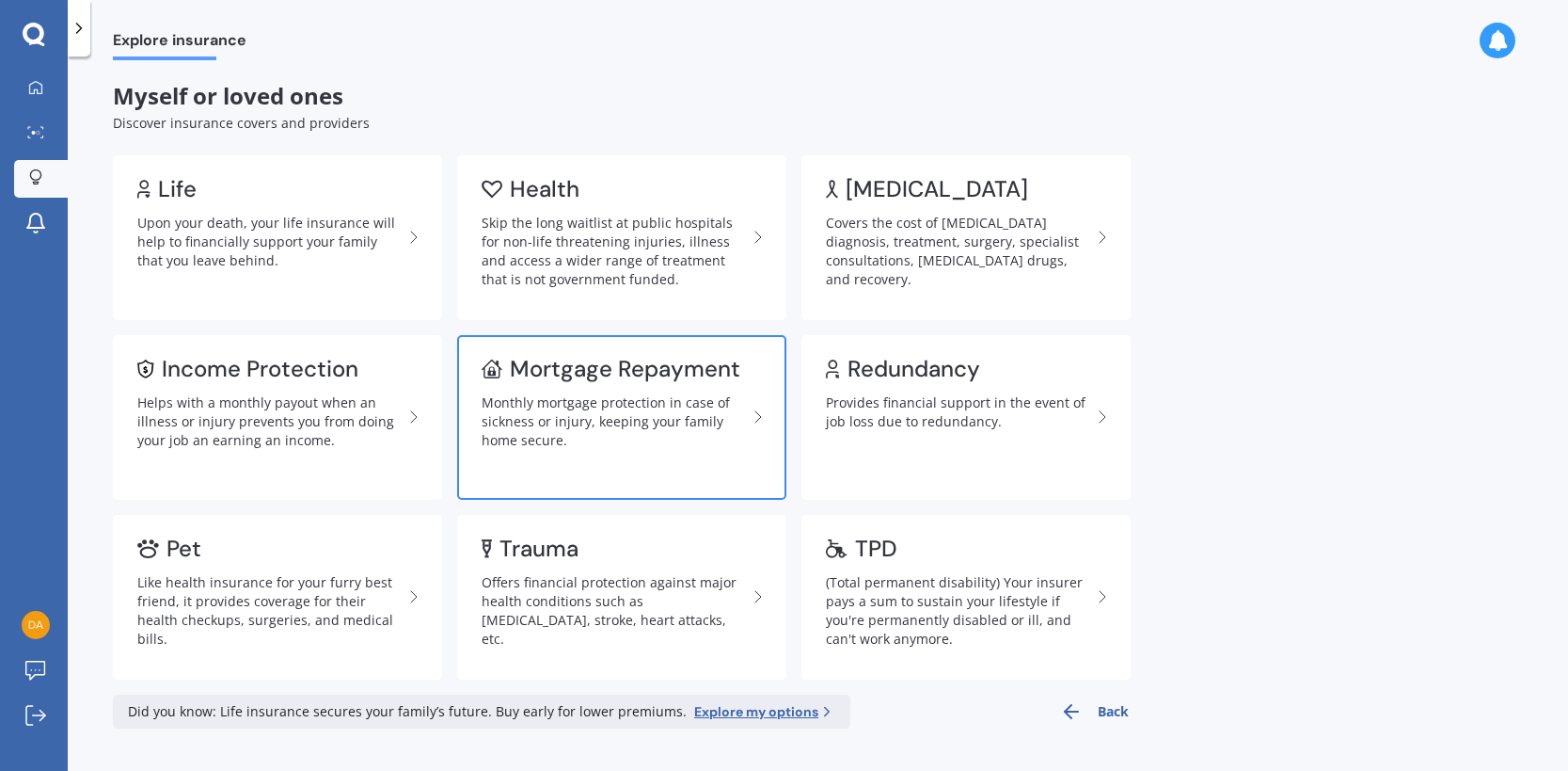
click at [565, 385] on link "Mortgage Repayment Monthly mortgage protection in case of sickness or injury, k…" at bounding box center [621, 416] width 329 height 164
